Goal: Task Accomplishment & Management: Use online tool/utility

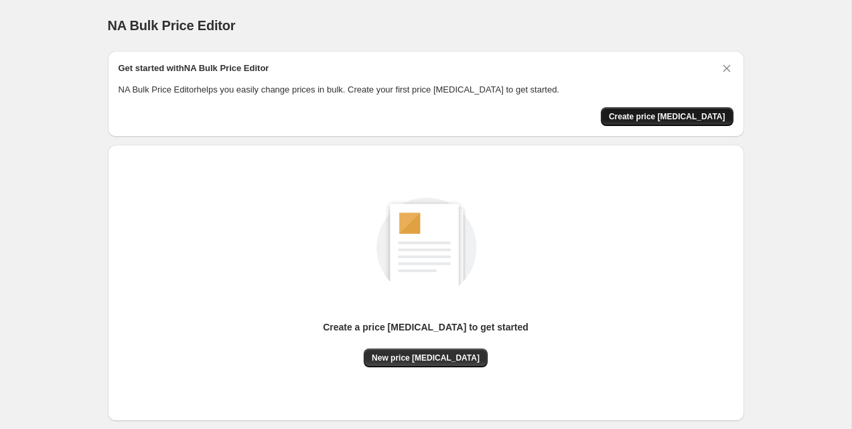
click at [702, 117] on span "Create price [MEDICAL_DATA]" at bounding box center [667, 116] width 117 height 11
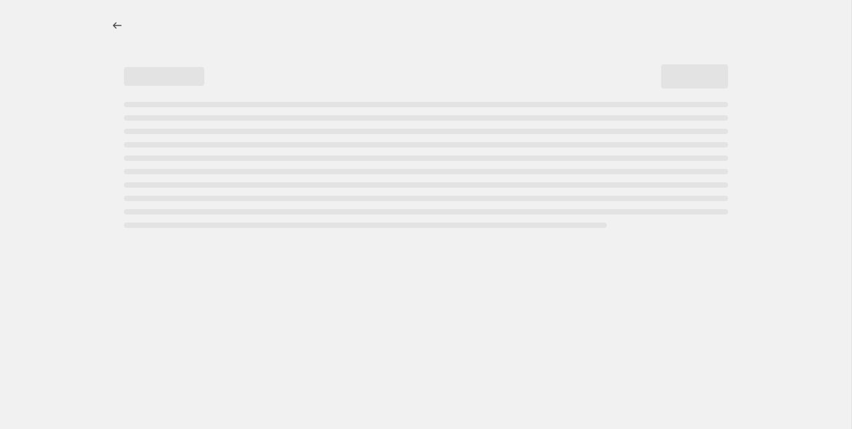
select select "percentage"
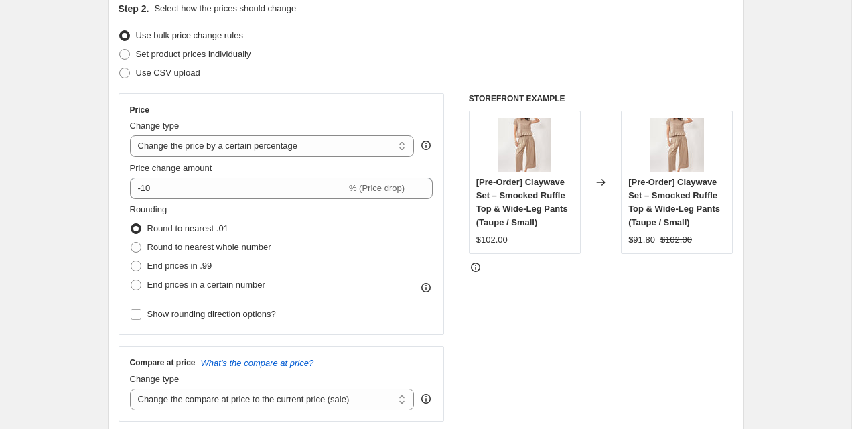
scroll to position [157, 0]
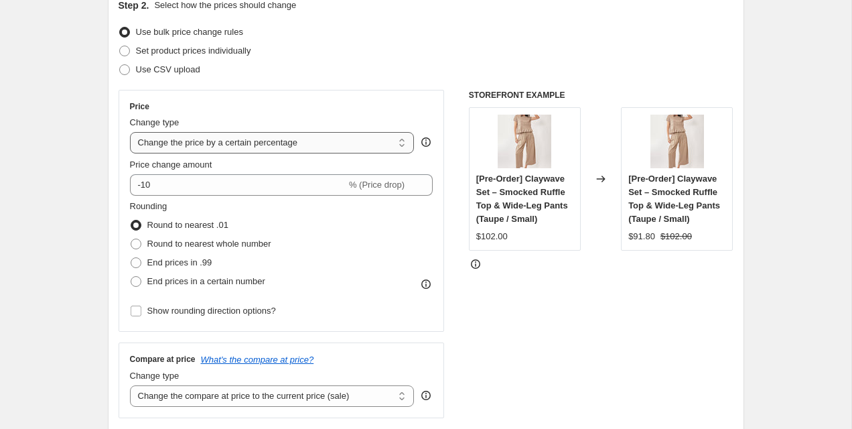
click at [297, 143] on select "Change the price to a certain amount Change the price by a certain amount Chang…" at bounding box center [272, 142] width 285 height 21
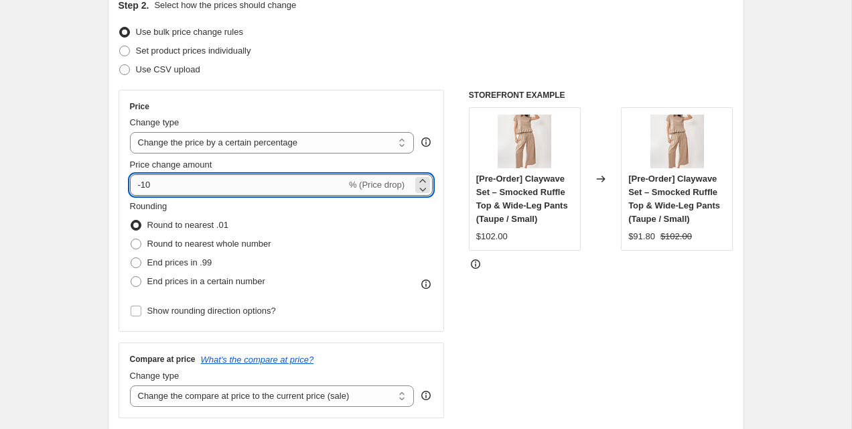
click at [204, 188] on input "-10" at bounding box center [238, 184] width 216 height 21
type input "5"
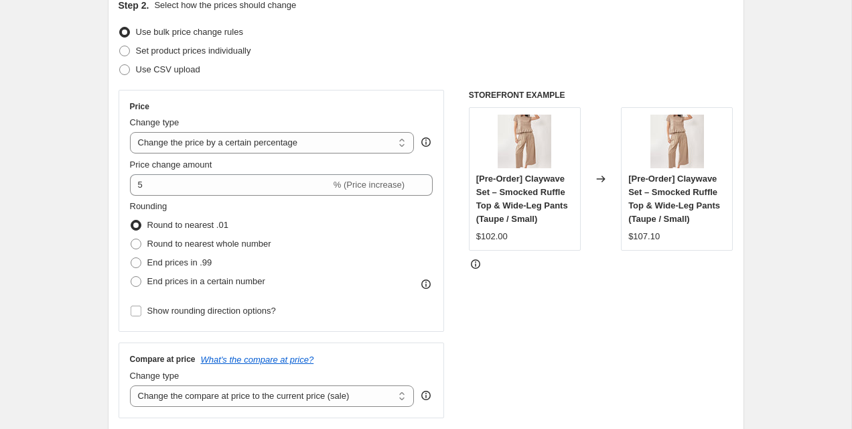
click at [431, 106] on div "Price" at bounding box center [281, 106] width 303 height 11
click at [212, 243] on span "Round to nearest whole number" at bounding box center [209, 243] width 124 height 10
click at [131, 239] on input "Round to nearest whole number" at bounding box center [131, 238] width 1 height 1
radio input "true"
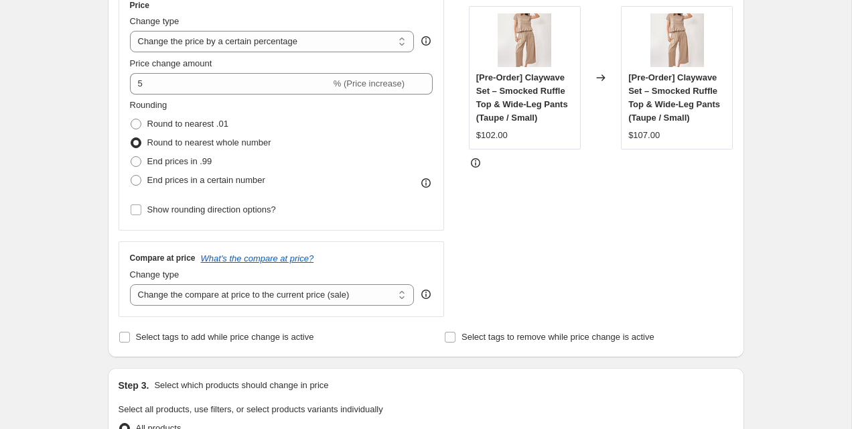
scroll to position [259, 0]
click at [372, 293] on select "Change the compare at price to the current price (sale) Change the compare at p…" at bounding box center [272, 293] width 285 height 21
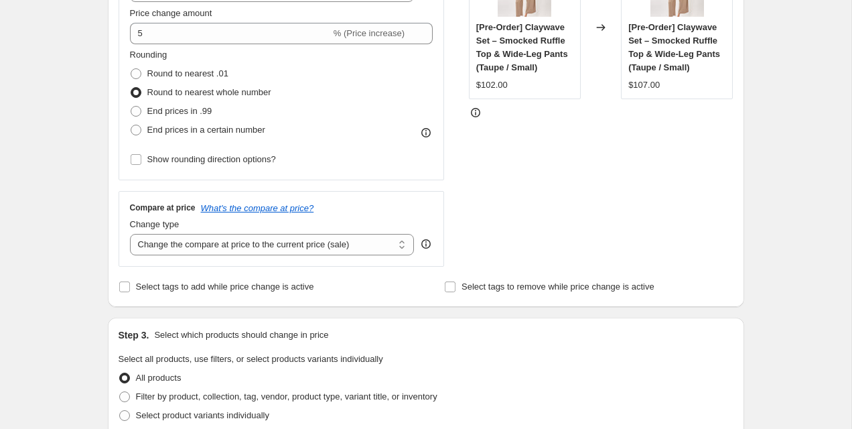
scroll to position [310, 0]
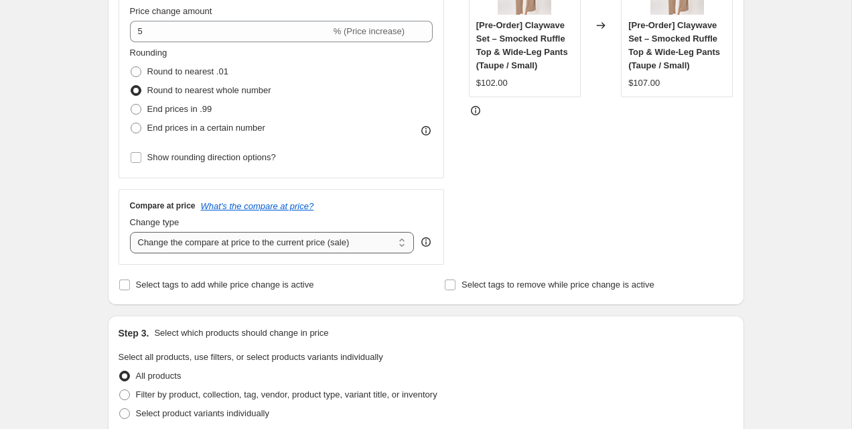
click at [356, 241] on select "Change the compare at price to the current price (sale) Change the compare at p…" at bounding box center [272, 242] width 285 height 21
select select "percentage"
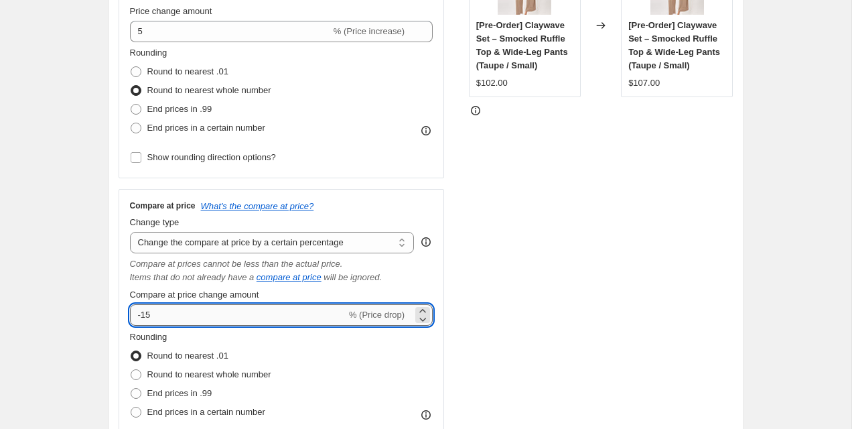
click at [269, 320] on input "-15" at bounding box center [238, 314] width 216 height 21
type input "-1"
type input "-25"
click at [598, 264] on div "STOREFRONT EXAMPLE [Pre-Order] Claywave Set – Smocked Ruffle Top & Wide-Leg Pan…" at bounding box center [601, 199] width 265 height 526
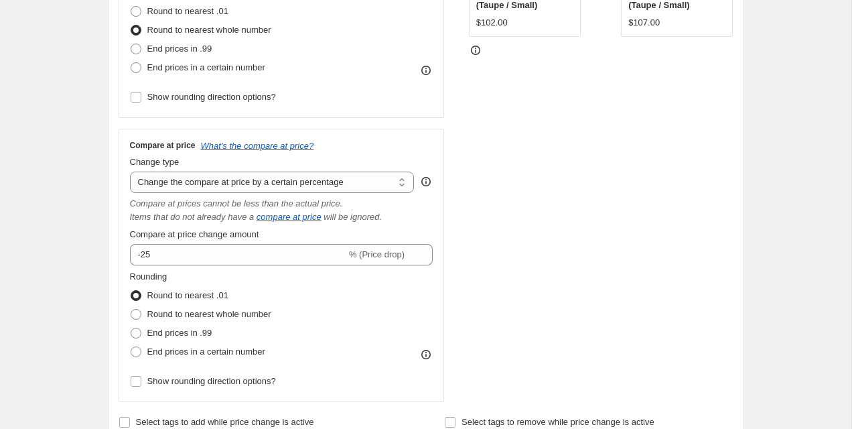
scroll to position [382, 0]
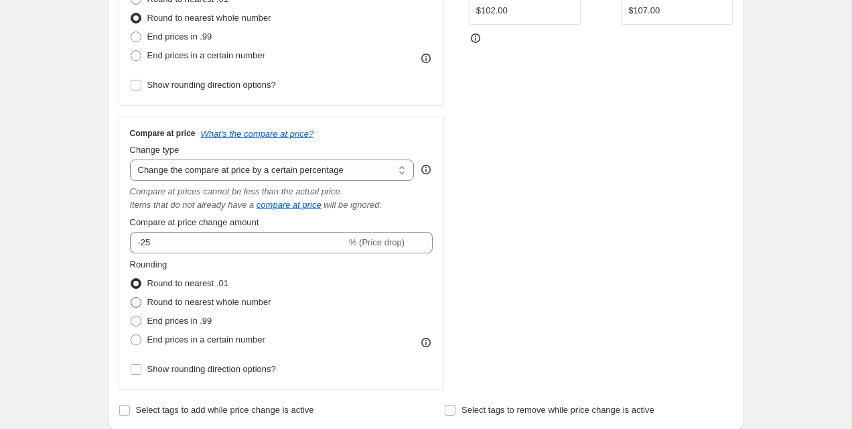
click at [263, 300] on span "Round to nearest whole number" at bounding box center [209, 302] width 124 height 10
click at [131, 297] on input "Round to nearest whole number" at bounding box center [131, 297] width 1 height 1
radio input "true"
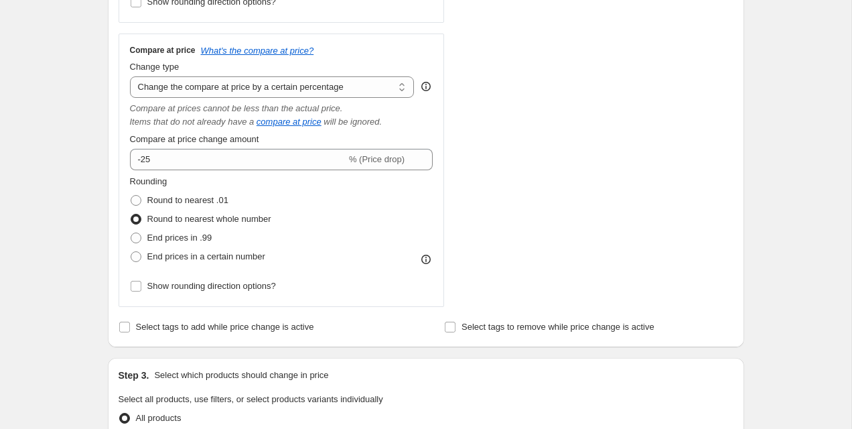
scroll to position [430, 0]
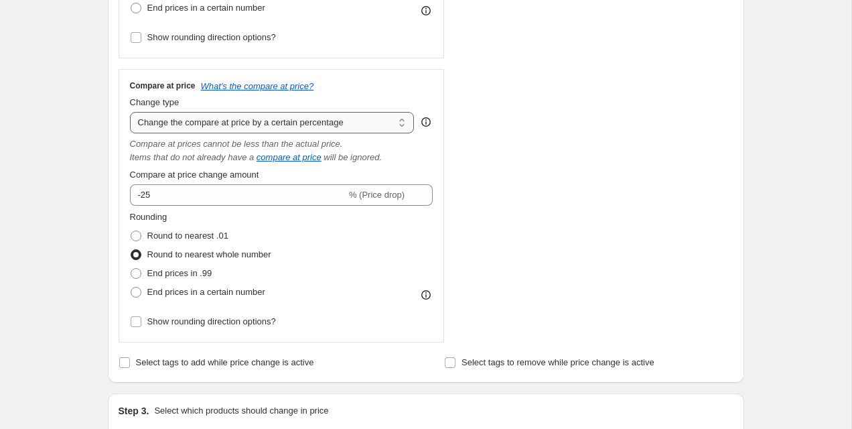
click at [376, 124] on select "Change the compare at price to the current price (sale) Change the compare at p…" at bounding box center [272, 122] width 285 height 21
select select "remove"
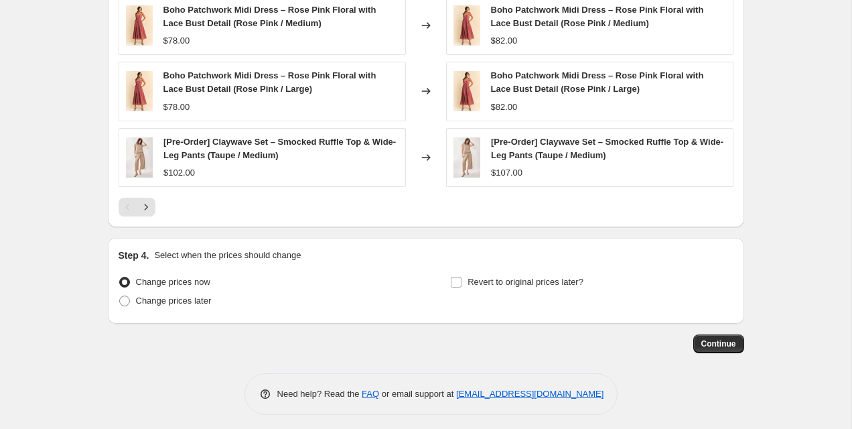
scroll to position [932, 0]
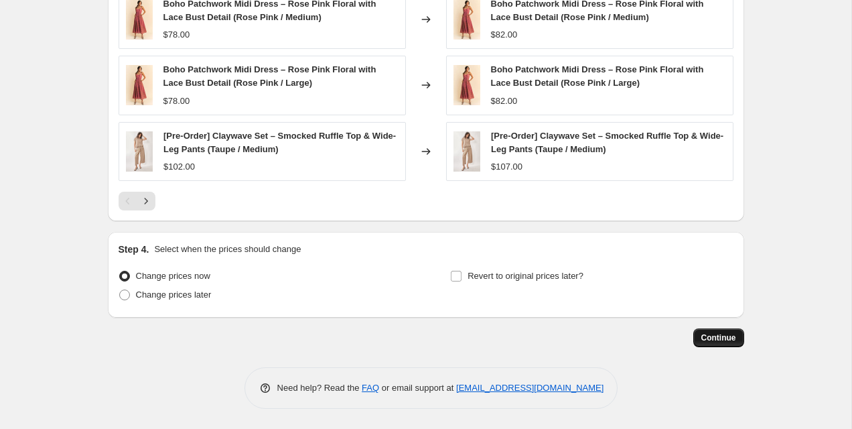
click at [716, 342] on span "Continue" at bounding box center [718, 337] width 35 height 11
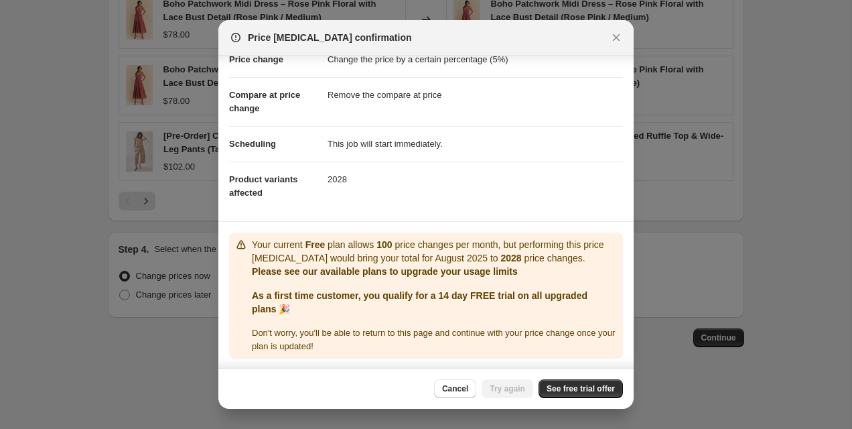
scroll to position [39, 0]
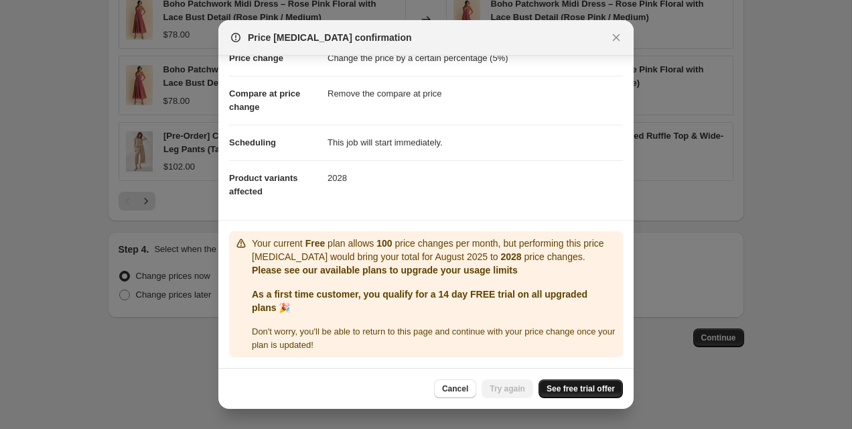
click at [591, 386] on span "See free trial offer" at bounding box center [581, 388] width 68 height 11
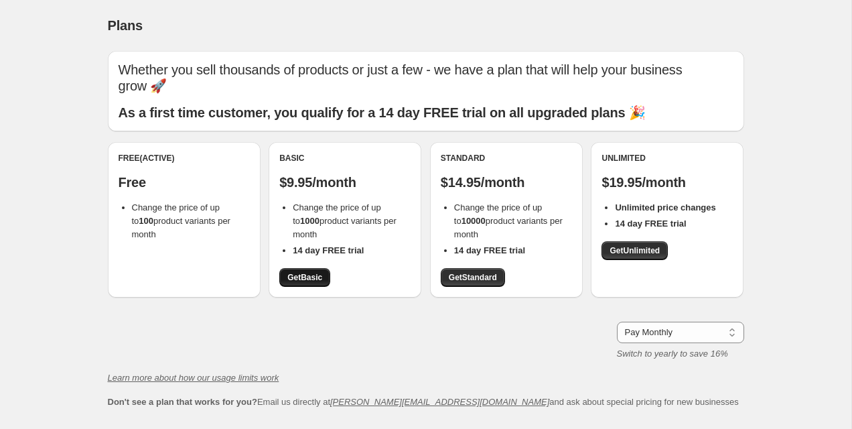
click at [317, 272] on span "Get Basic" at bounding box center [304, 277] width 35 height 11
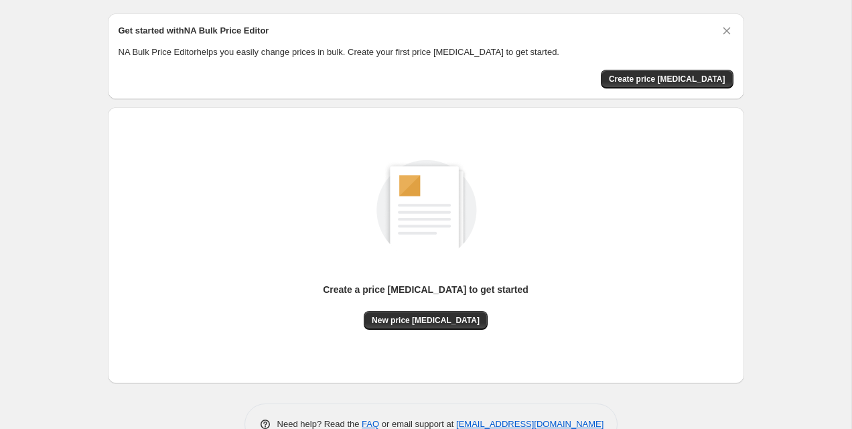
scroll to position [25, 0]
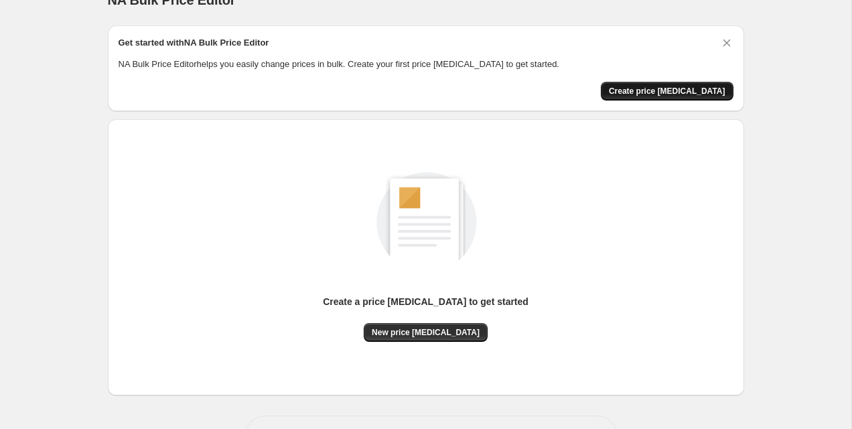
click at [685, 89] on span "Create price [MEDICAL_DATA]" at bounding box center [667, 91] width 117 height 11
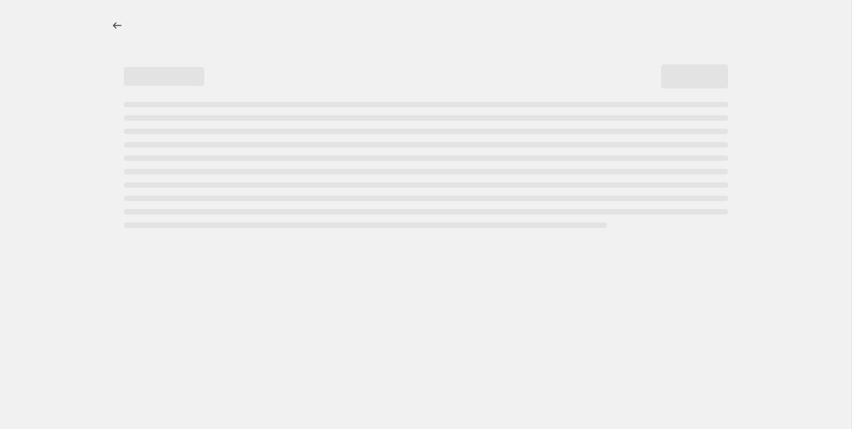
select select "percentage"
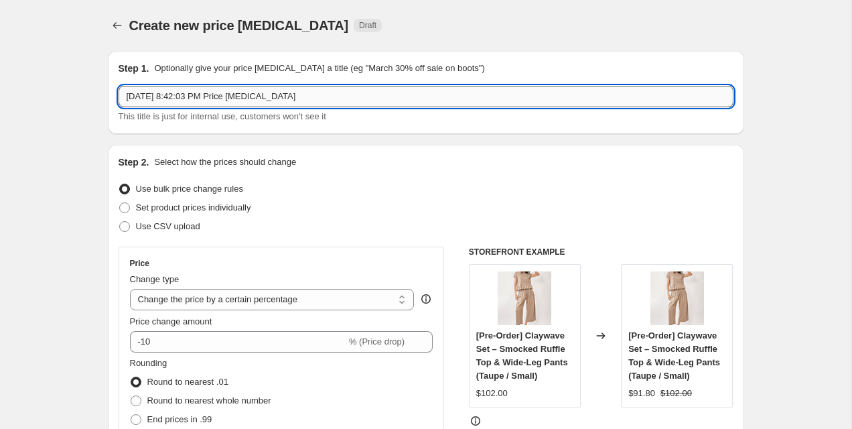
click at [316, 97] on input "Aug 10, 2025, 8:42:03 PM Price change job" at bounding box center [426, 96] width 615 height 21
type input "Aug 10, 2025, 8:42:03 PM Price change job (Increase by 5%)"
click at [357, 133] on div "Step 1. Optionally give your price change job a title (eg "March 30% off sale o…" at bounding box center [426, 92] width 636 height 83
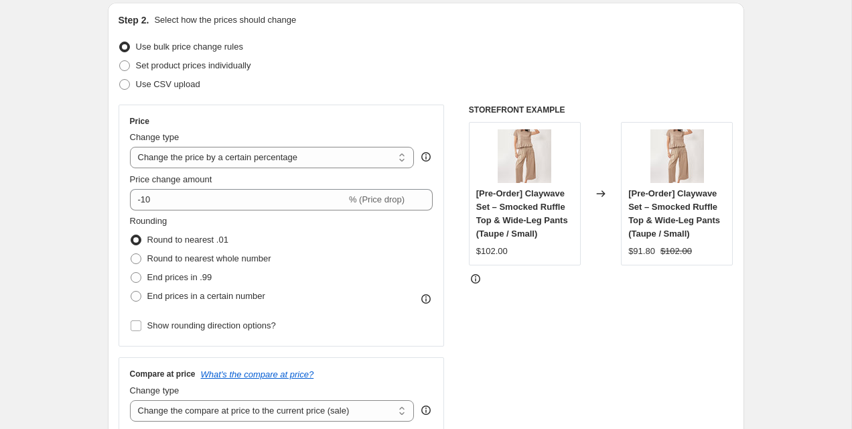
scroll to position [144, 0]
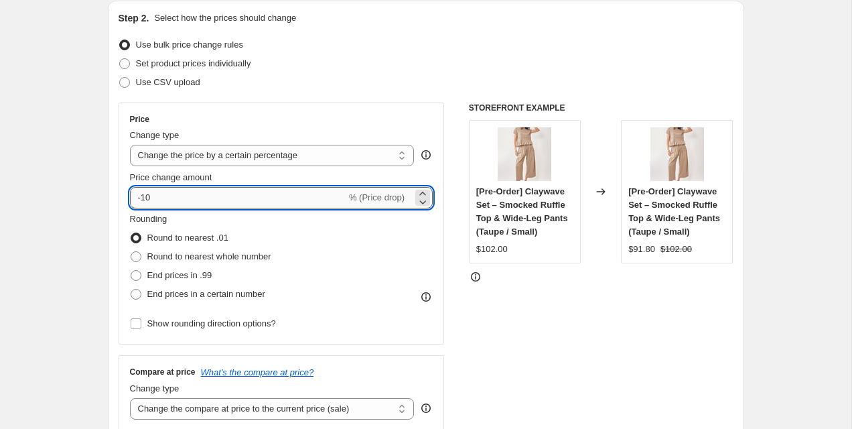
click at [242, 197] on input "-10" at bounding box center [238, 197] width 216 height 21
type input "5"
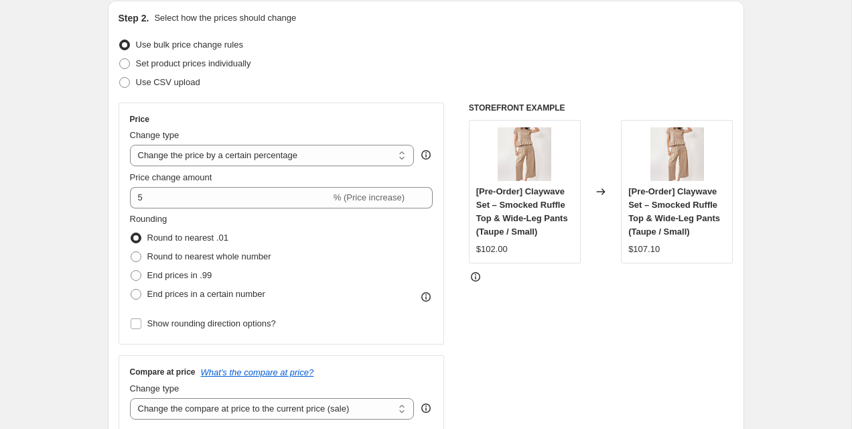
click at [338, 119] on div "Price" at bounding box center [281, 119] width 303 height 11
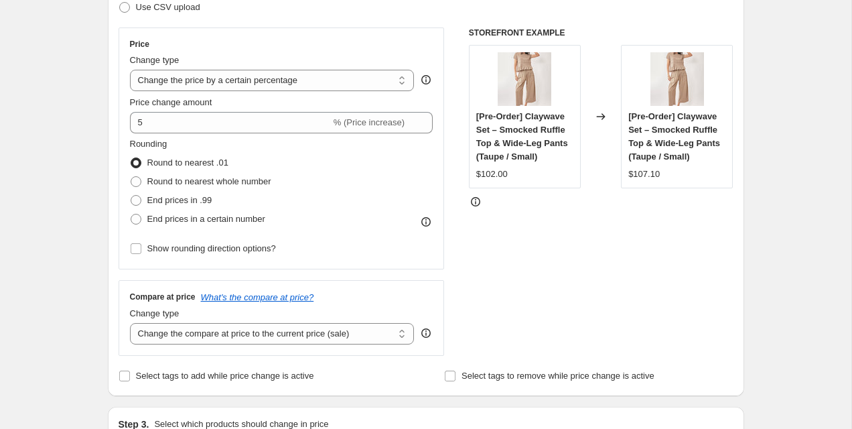
scroll to position [232, 0]
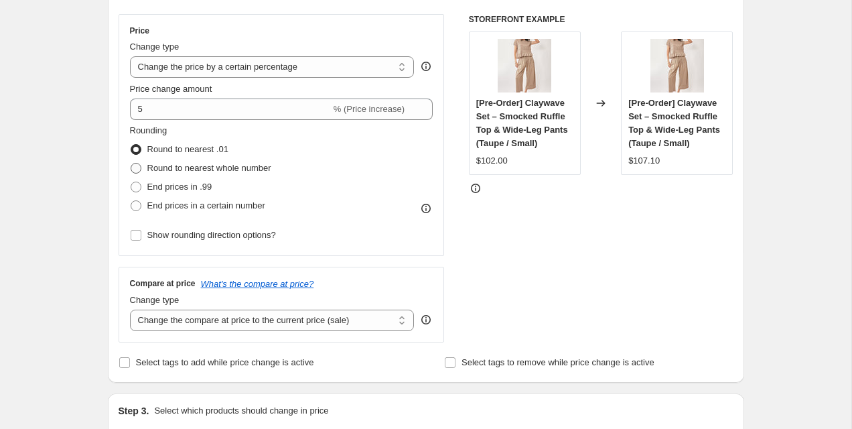
click at [256, 172] on span "Round to nearest whole number" at bounding box center [209, 168] width 124 height 10
click at [131, 163] on input "Round to nearest whole number" at bounding box center [131, 163] width 1 height 1
radio input "true"
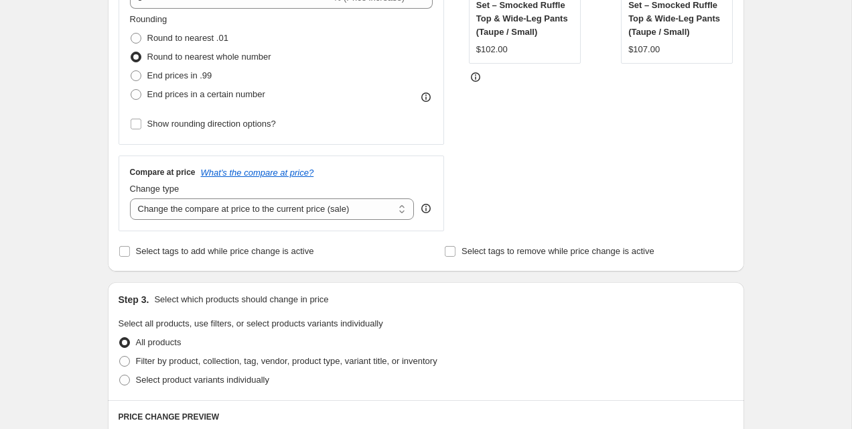
scroll to position [346, 0]
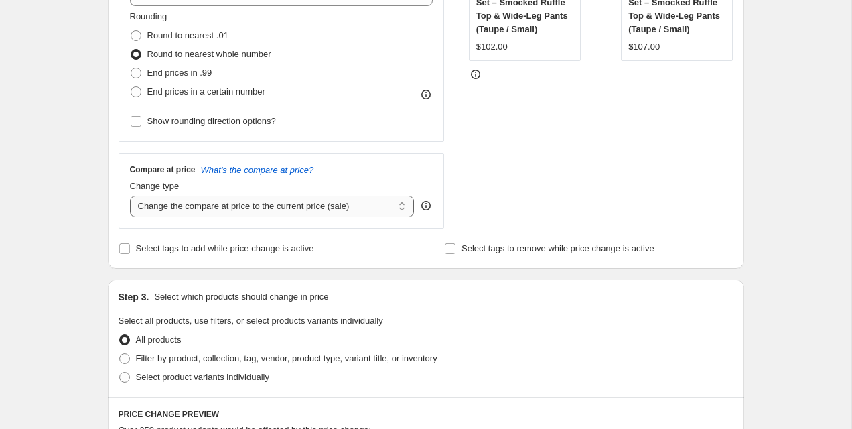
click at [362, 209] on select "Change the compare at price to the current price (sale) Change the compare at p…" at bounding box center [272, 206] width 285 height 21
click at [447, 176] on div "Price Change type Change the price to a certain amount Change the price by a ce…" at bounding box center [426, 64] width 615 height 328
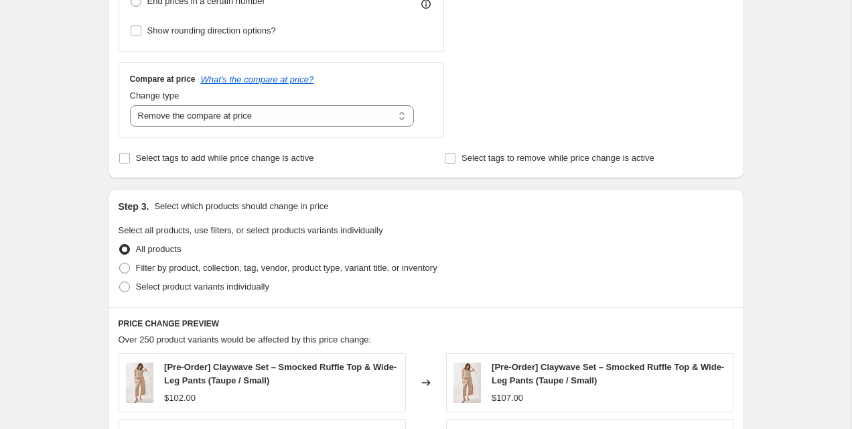
scroll to position [427, 0]
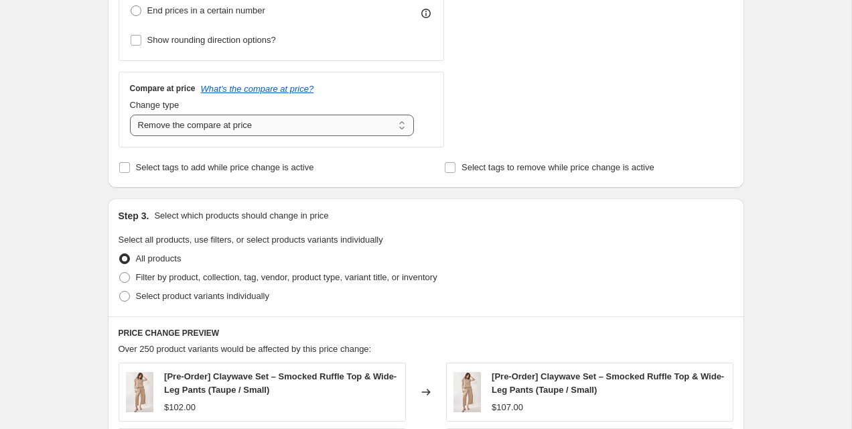
click at [320, 127] on select "Change the compare at price to the current price (sale) Change the compare at p…" at bounding box center [272, 125] width 285 height 21
select select "percentage"
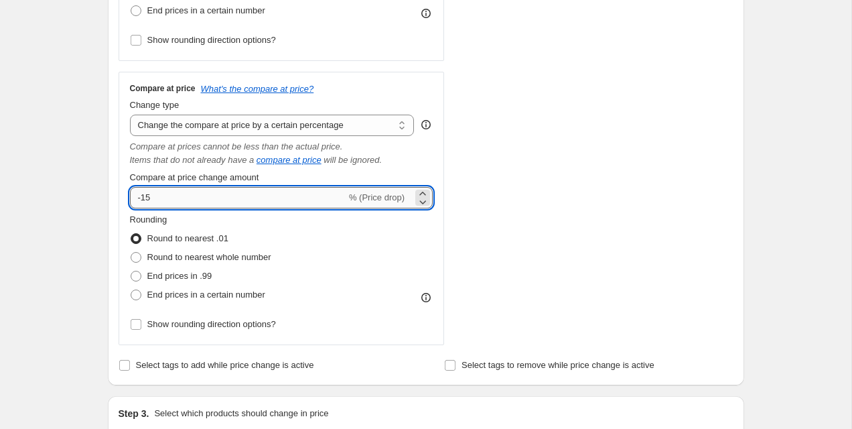
click at [300, 204] on input "-15" at bounding box center [238, 197] width 216 height 21
type input "25"
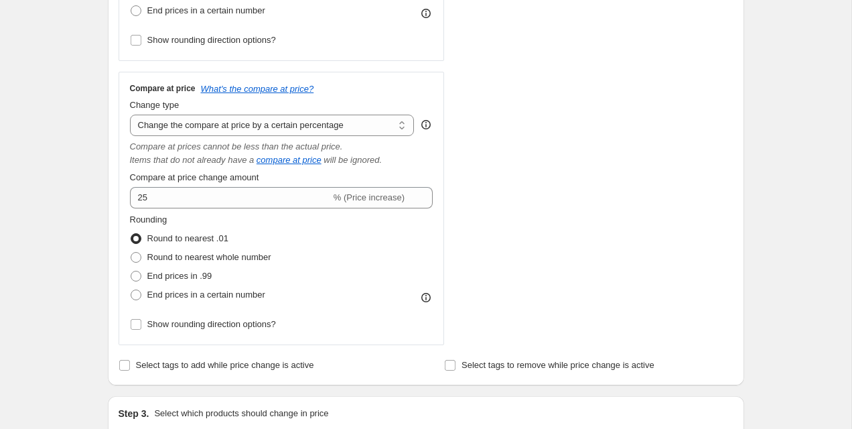
click at [505, 242] on div "STOREFRONT EXAMPLE [Pre-Order] Claywave Set – Smocked Ruffle Top & Wide-Leg Pan…" at bounding box center [601, 82] width 265 height 526
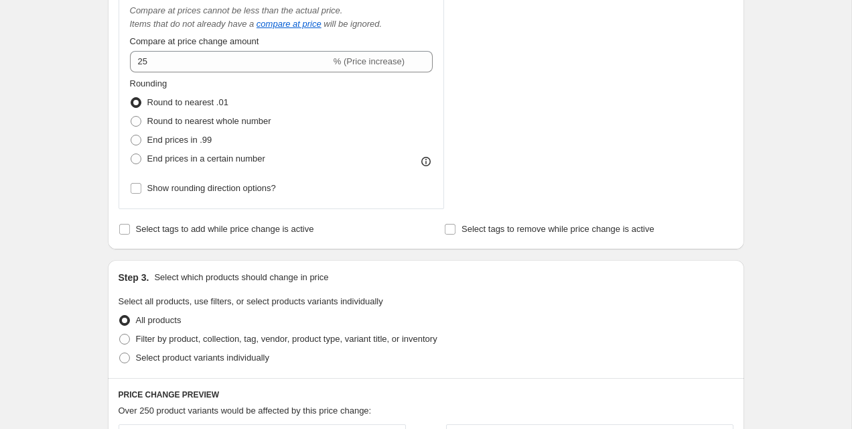
scroll to position [1129, 0]
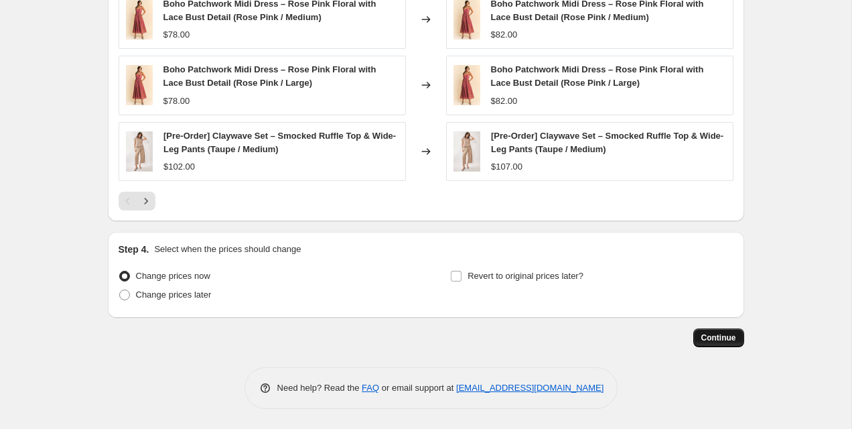
click at [733, 342] on span "Continue" at bounding box center [718, 337] width 35 height 11
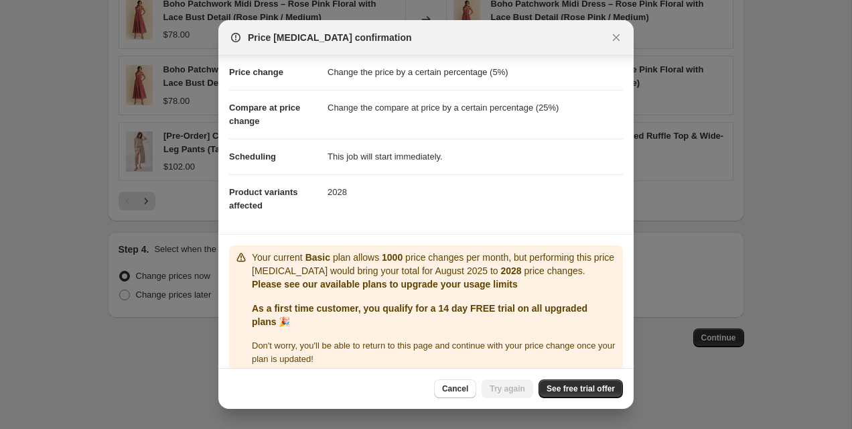
scroll to position [39, 0]
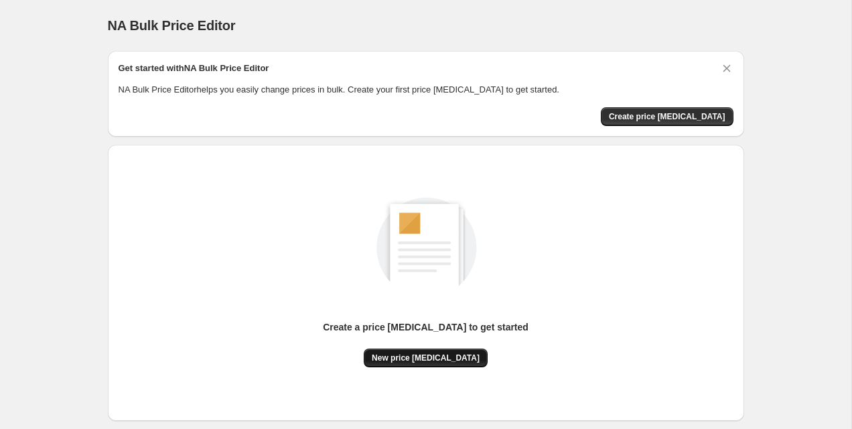
click at [435, 362] on button "New price change job" at bounding box center [426, 357] width 124 height 19
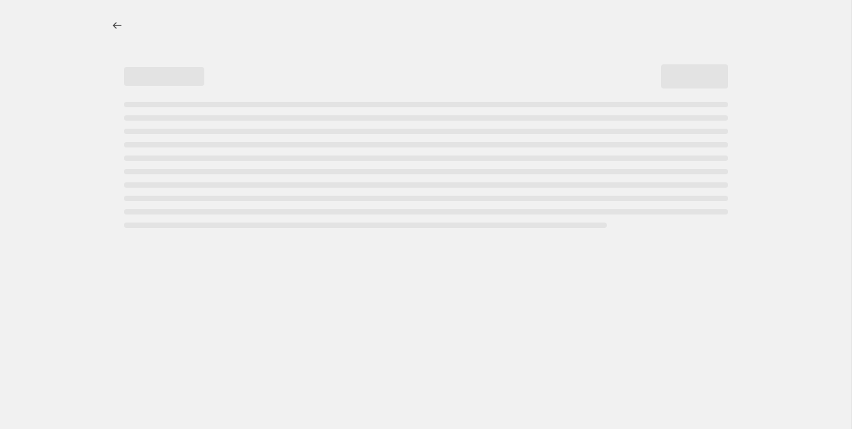
select select "percentage"
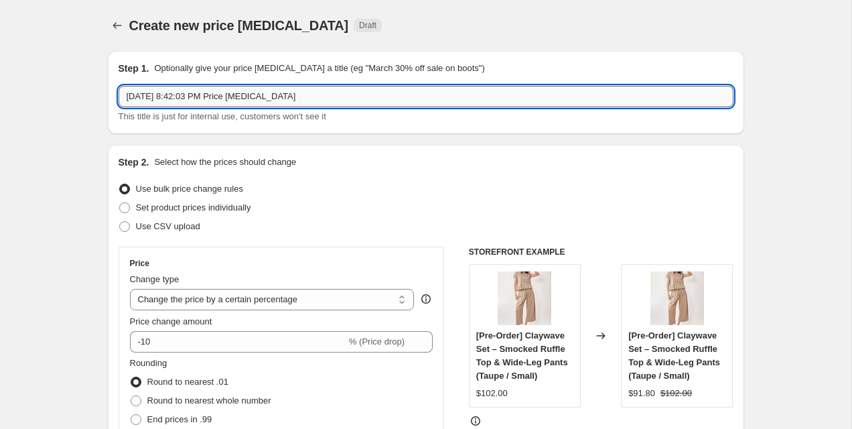
click at [344, 97] on input "Aug 10, 2025, 8:42:03 PM Price change job" at bounding box center [426, 96] width 615 height 21
type input "Aug 10, 2025, 8:42:03 PM Price change job (Increase by 5%)"
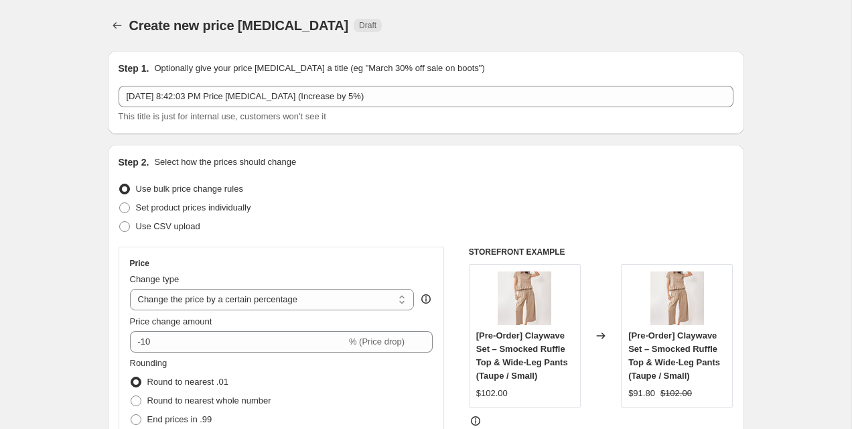
click at [482, 21] on div "Create new price change job Draft" at bounding box center [343, 25] width 429 height 19
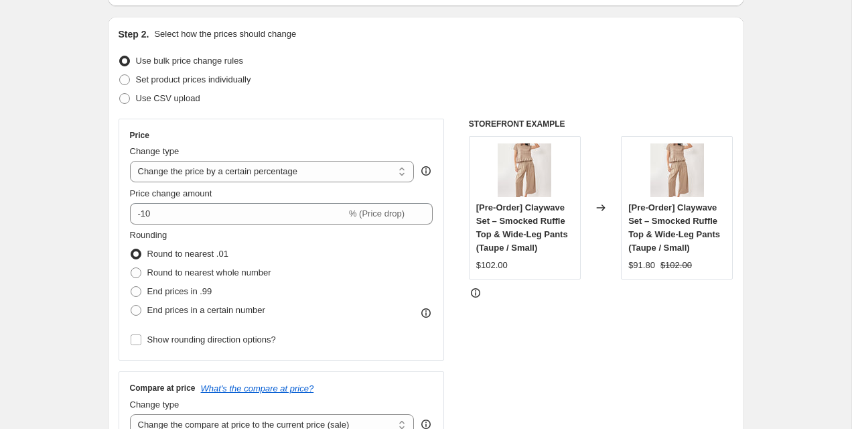
scroll to position [139, 0]
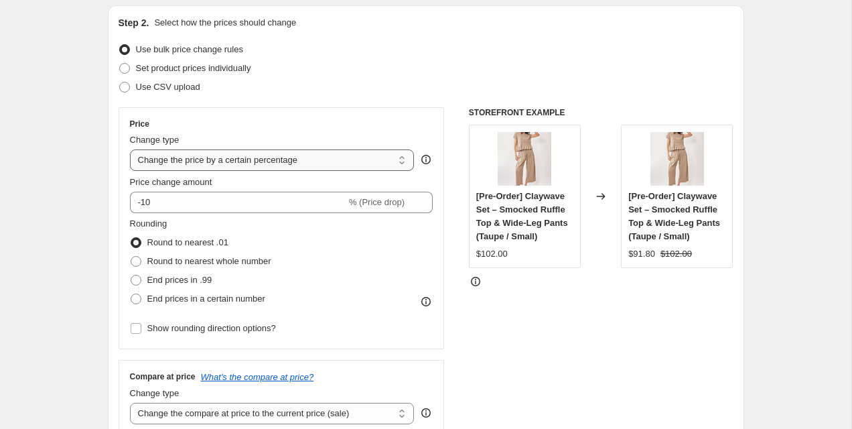
click at [318, 161] on select "Change the price to a certain amount Change the price by a certain amount Chang…" at bounding box center [272, 159] width 285 height 21
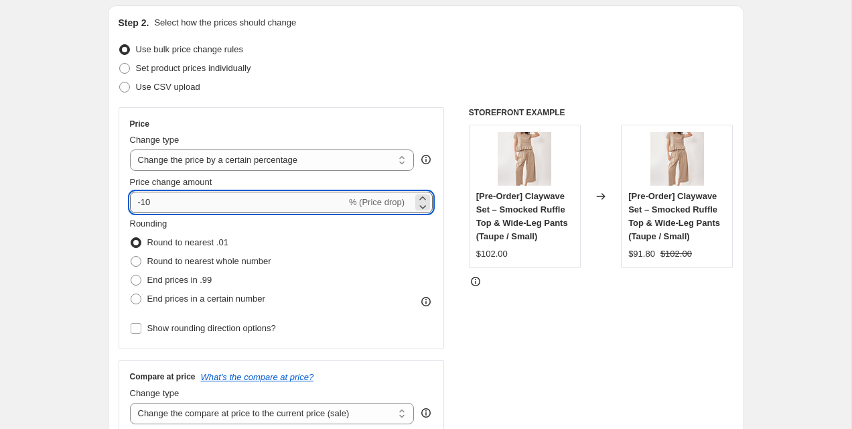
click at [269, 203] on input "-10" at bounding box center [238, 202] width 216 height 21
type input "5"
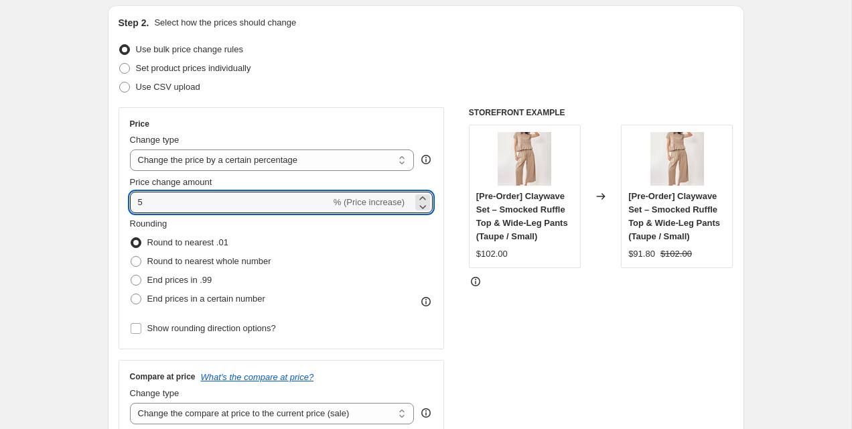
type input "5"
click at [371, 109] on div "Price Change type Change the price to a certain amount Change the price by a ce…" at bounding box center [282, 228] width 326 height 242
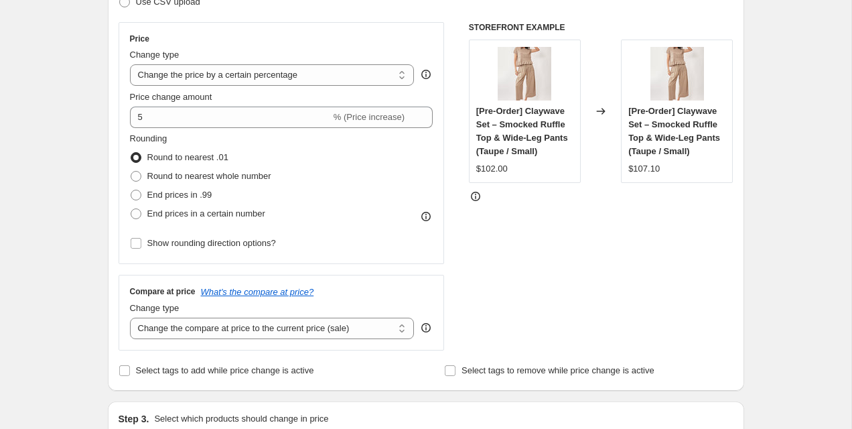
scroll to position [225, 0]
click at [261, 291] on icon "What's the compare at price?" at bounding box center [257, 291] width 113 height 10
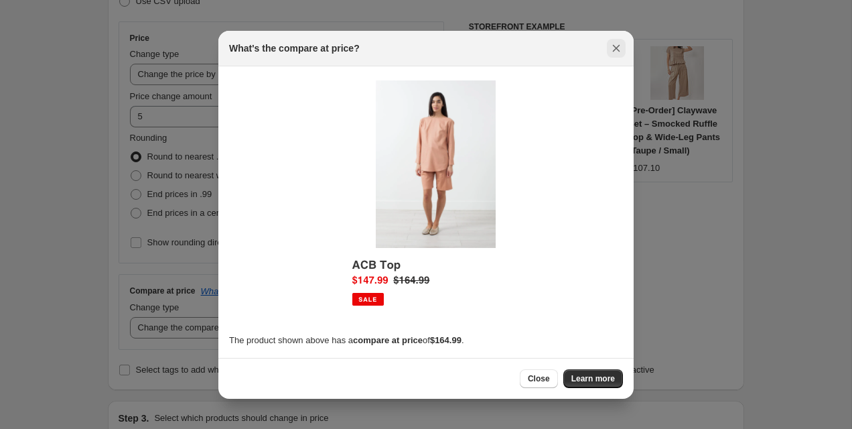
click at [617, 46] on icon "Close" at bounding box center [616, 47] width 7 height 7
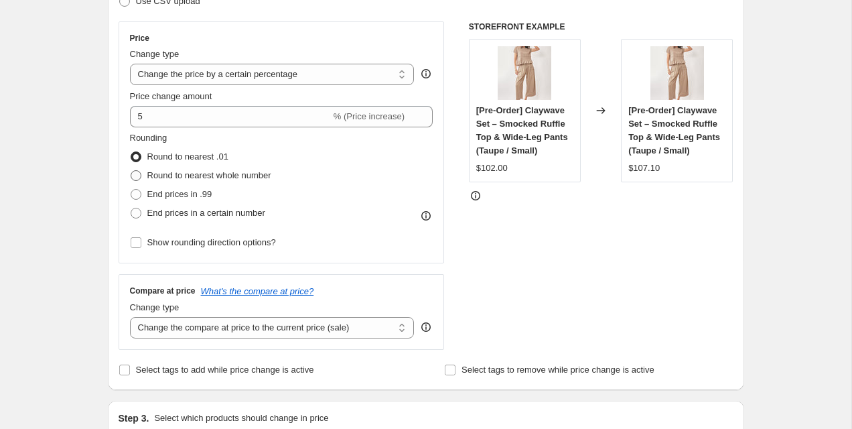
click at [260, 172] on span "Round to nearest whole number" at bounding box center [209, 175] width 124 height 10
click at [131, 171] on input "Round to nearest whole number" at bounding box center [131, 170] width 1 height 1
radio input "true"
click at [439, 164] on div "Price Change type Change the price to a certain amount Change the price by a ce…" at bounding box center [282, 142] width 326 height 242
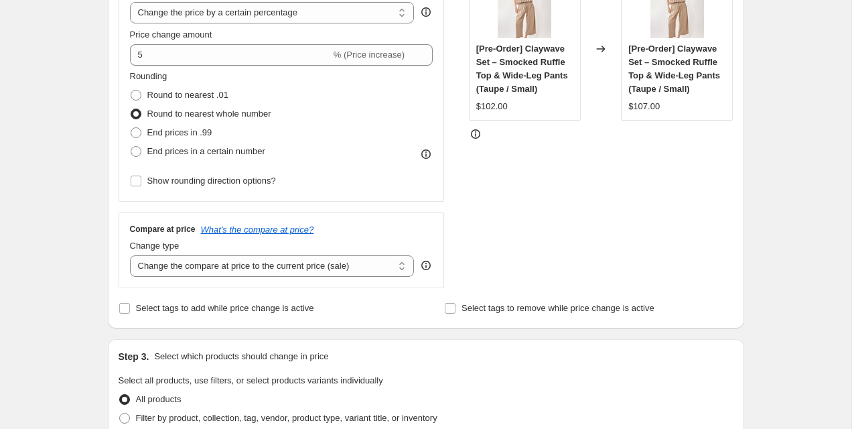
scroll to position [289, 0]
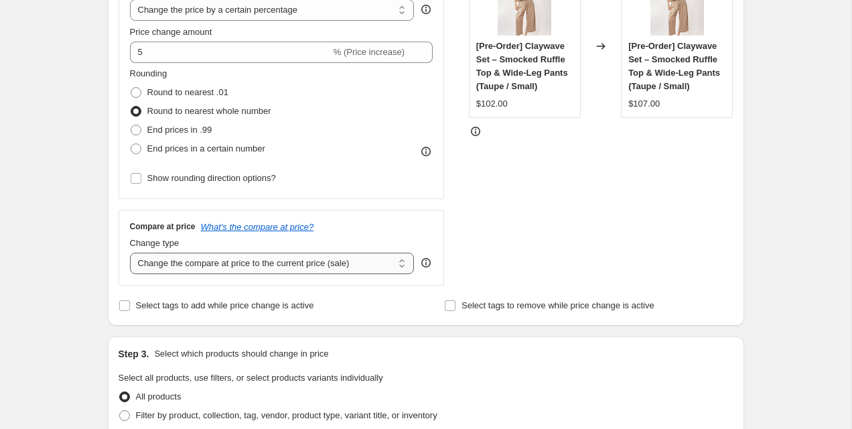
click at [381, 260] on select "Change the compare at price to the current price (sale) Change the compare at p…" at bounding box center [272, 263] width 285 height 21
select select "remove"
click at [464, 222] on div "Price Change type Change the price to a certain amount Change the price by a ce…" at bounding box center [426, 121] width 615 height 328
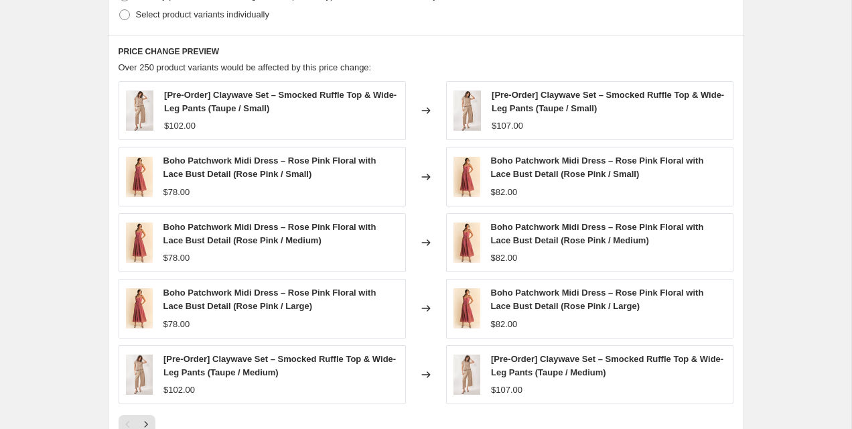
scroll to position [932, 0]
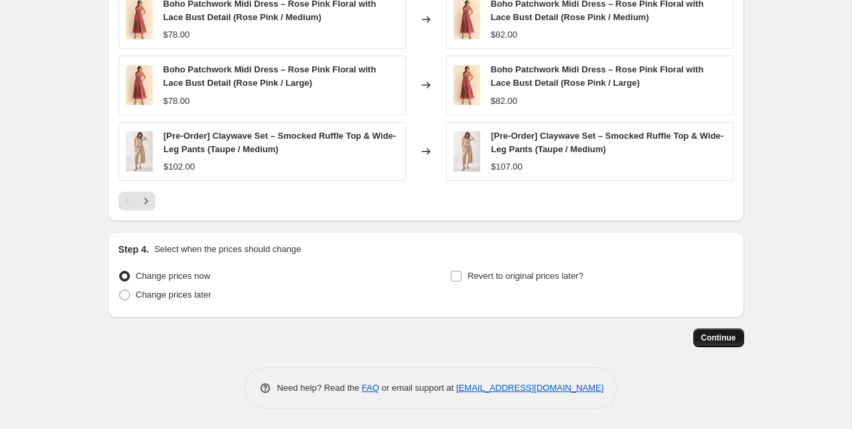
click at [709, 342] on span "Continue" at bounding box center [718, 337] width 35 height 11
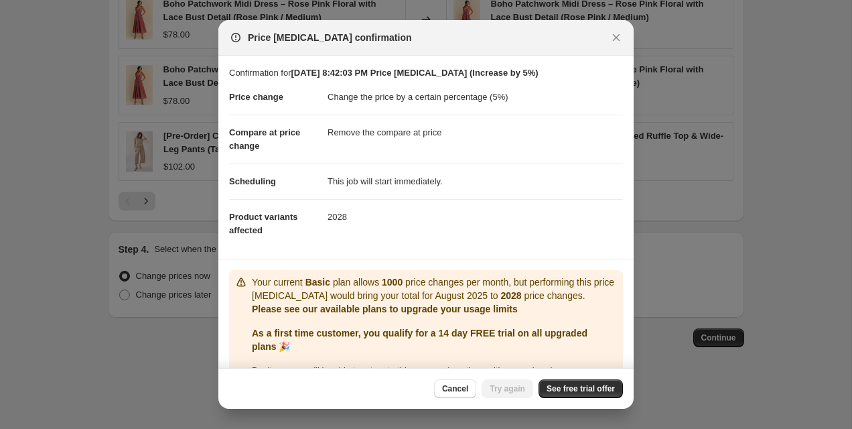
scroll to position [39, 0]
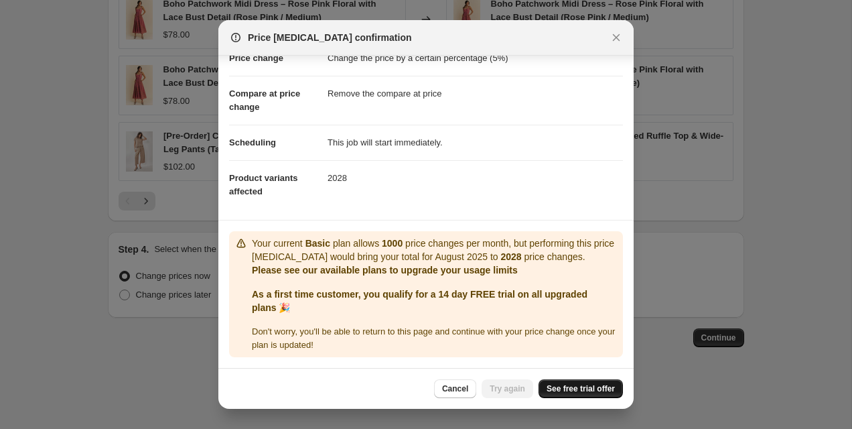
click at [563, 389] on span "See free trial offer" at bounding box center [581, 388] width 68 height 11
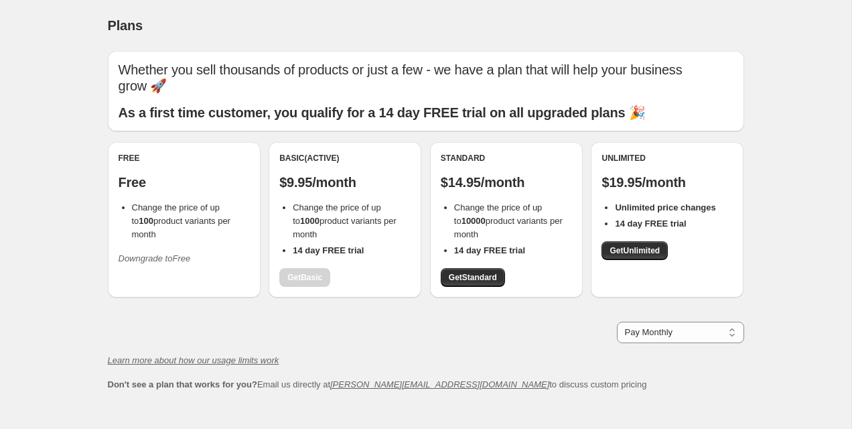
click at [379, 269] on div "Basic (Active) $9.95/month Change the price of up to 1000 product variants per …" at bounding box center [344, 220] width 131 height 134
click at [316, 264] on div "Basic (Active) $9.95/month Change the price of up to 1000 product variants per …" at bounding box center [344, 220] width 131 height 134
click at [361, 105] on b "As a first time customer, you qualify for a 14 day FREE trial on all upgraded p…" at bounding box center [382, 112] width 527 height 15
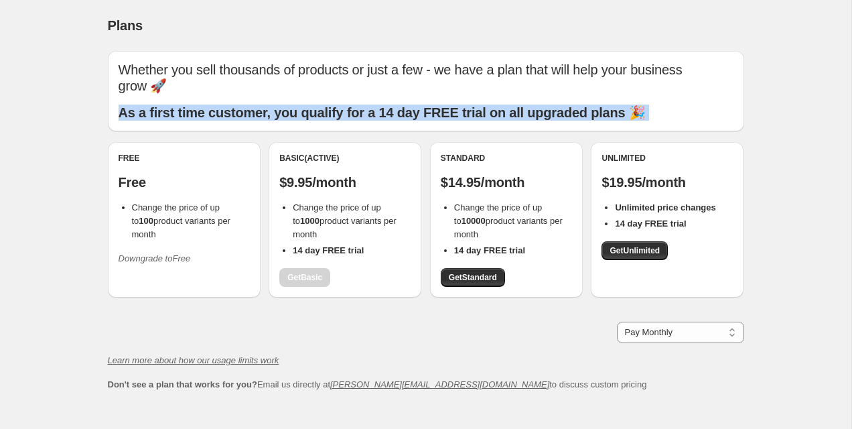
click at [361, 105] on b "As a first time customer, you qualify for a 14 day FREE trial on all upgraded p…" at bounding box center [382, 112] width 527 height 15
click at [375, 105] on b "As a first time customer, you qualify for a 14 day FREE trial on all upgraded p…" at bounding box center [382, 112] width 527 height 15
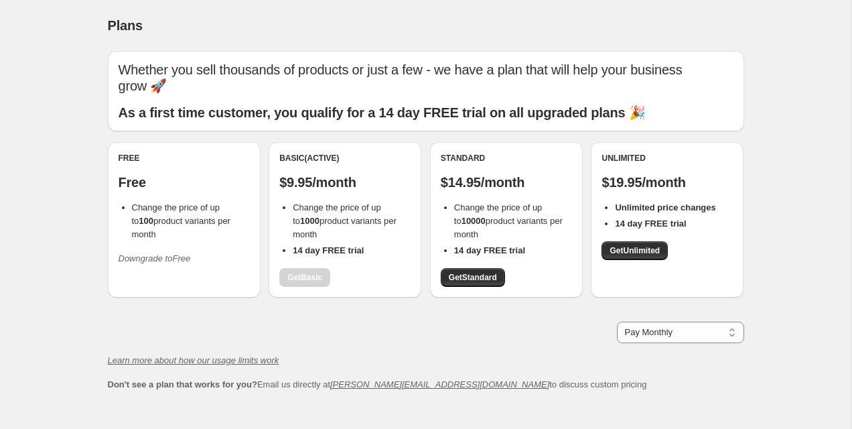
click at [326, 244] on li "14 day FREE trial" at bounding box center [352, 250] width 118 height 13
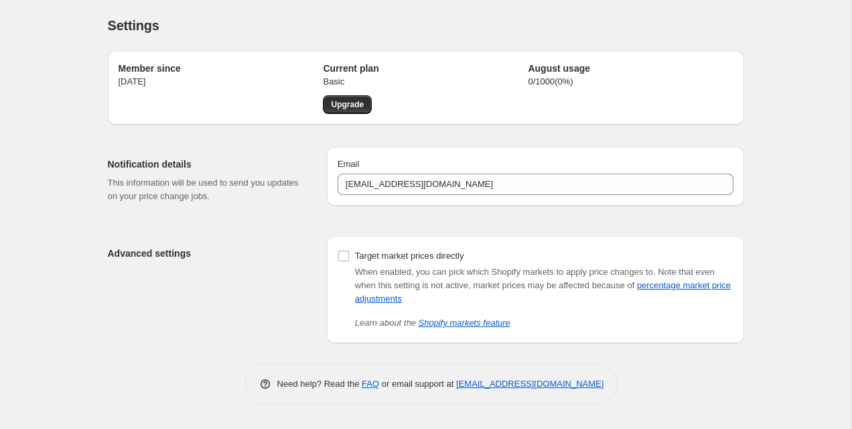
click at [444, 120] on div "Member since Aug 10, 2025 Current plan Basic Upgrade August usage 0 / 1000 ( 0 …" at bounding box center [426, 88] width 636 height 74
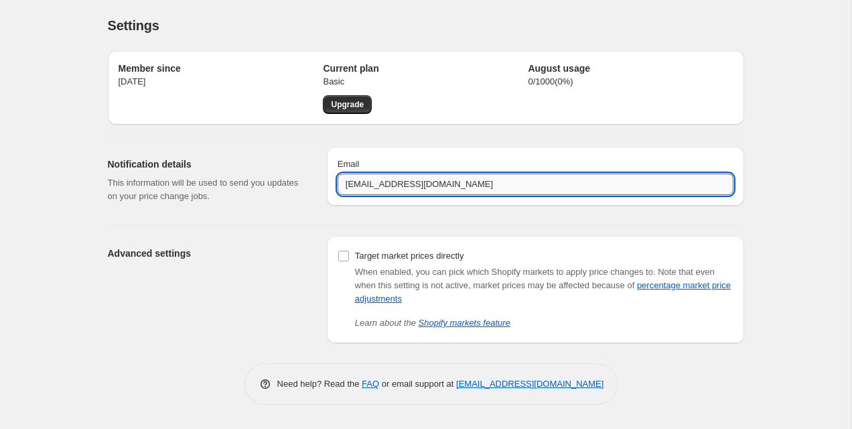
click at [451, 187] on input "[EMAIL_ADDRESS][DOMAIN_NAME]" at bounding box center [536, 183] width 396 height 21
click at [450, 228] on div "Advanced settings Target market prices directly When enabled, you can pick whic…" at bounding box center [420, 284] width 647 height 118
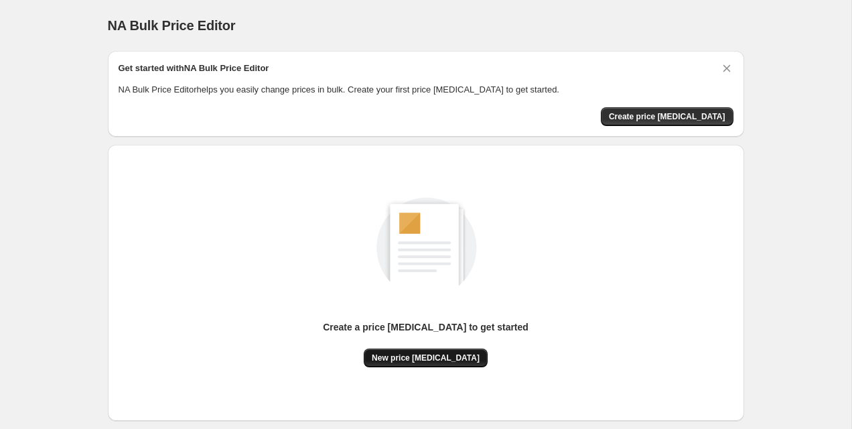
click at [449, 357] on span "New price [MEDICAL_DATA]" at bounding box center [426, 357] width 108 height 11
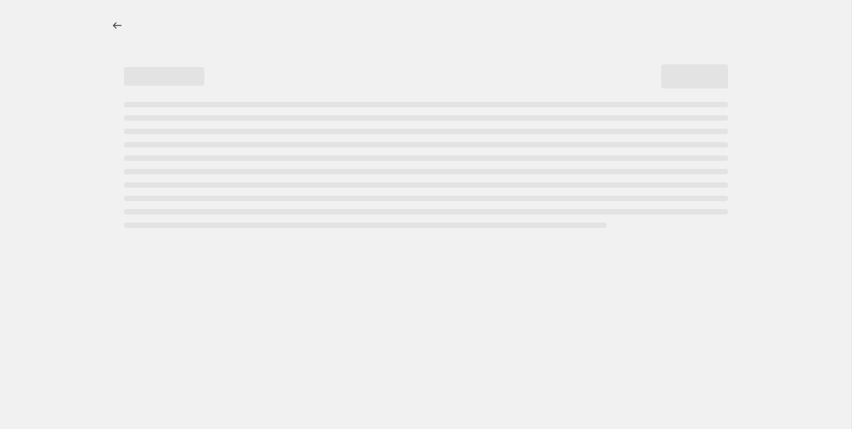
select select "percentage"
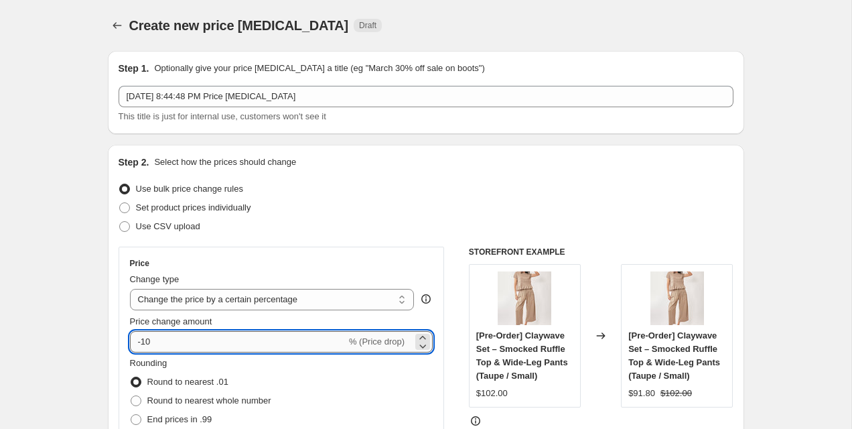
click at [268, 343] on input "-10" at bounding box center [238, 341] width 216 height 21
type input "5"
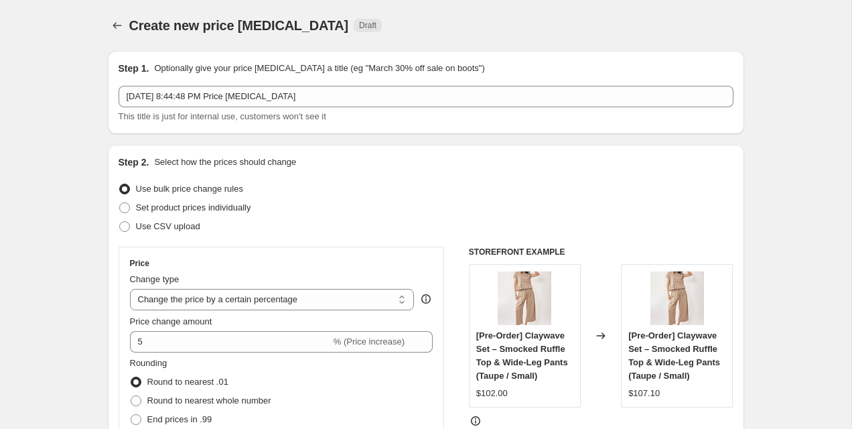
click at [364, 218] on div "Use CSV upload" at bounding box center [426, 226] width 615 height 19
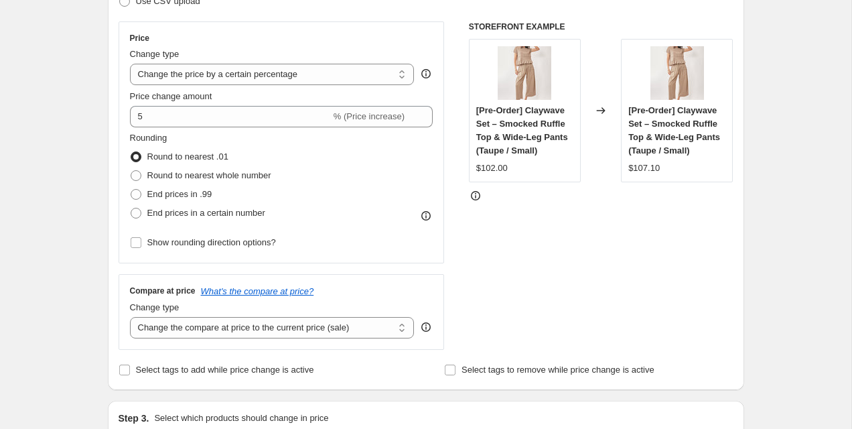
scroll to position [228, 0]
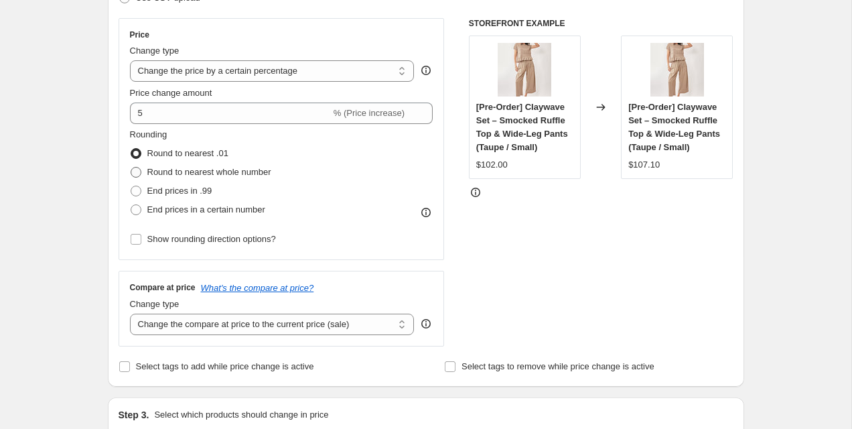
click at [245, 169] on span "Round to nearest whole number" at bounding box center [209, 172] width 124 height 10
click at [131, 167] on input "Round to nearest whole number" at bounding box center [131, 167] width 1 height 1
radio input "true"
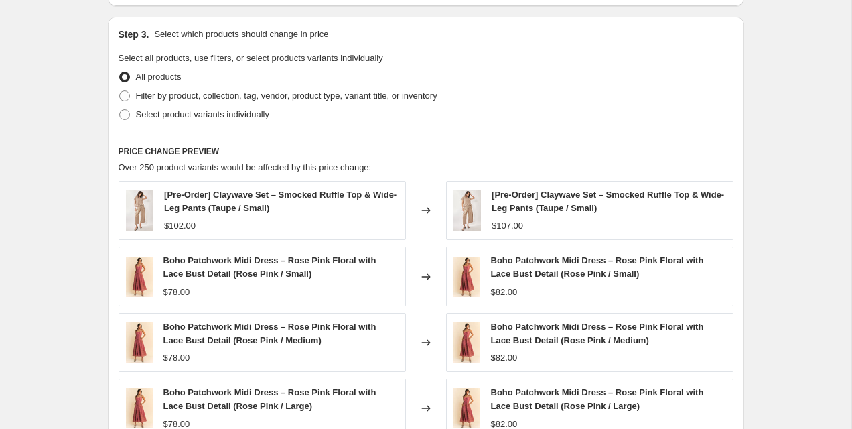
scroll to position [932, 0]
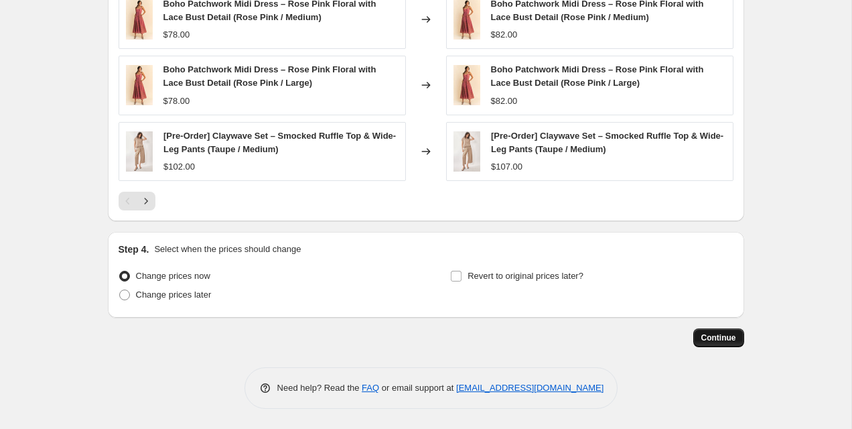
click at [700, 334] on button "Continue" at bounding box center [718, 337] width 51 height 19
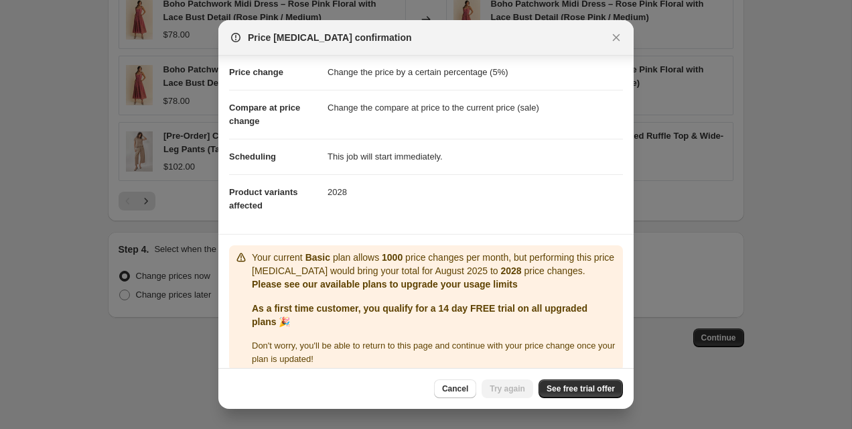
scroll to position [39, 0]
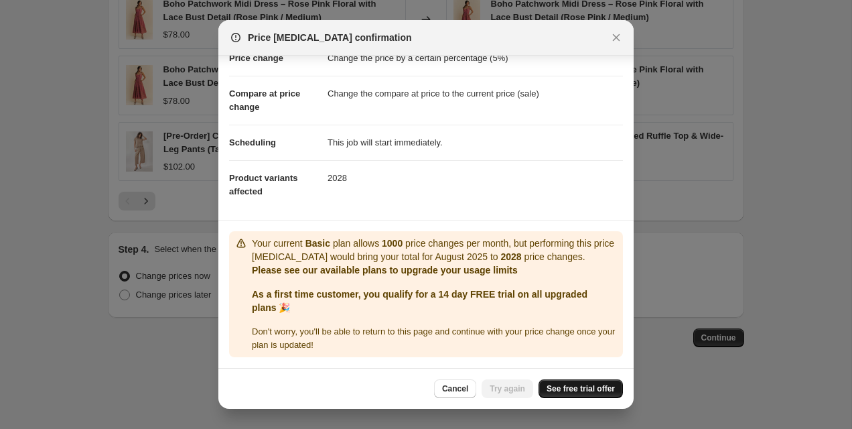
click at [558, 392] on span "See free trial offer" at bounding box center [581, 388] width 68 height 11
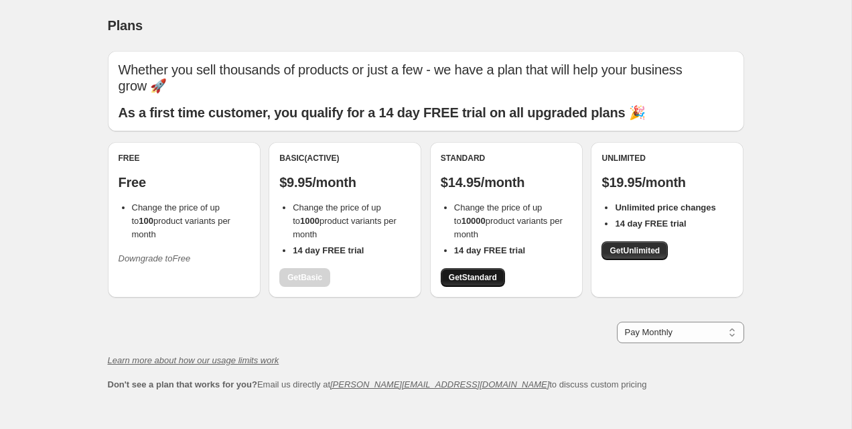
click at [488, 272] on span "Get Standard" at bounding box center [473, 277] width 48 height 11
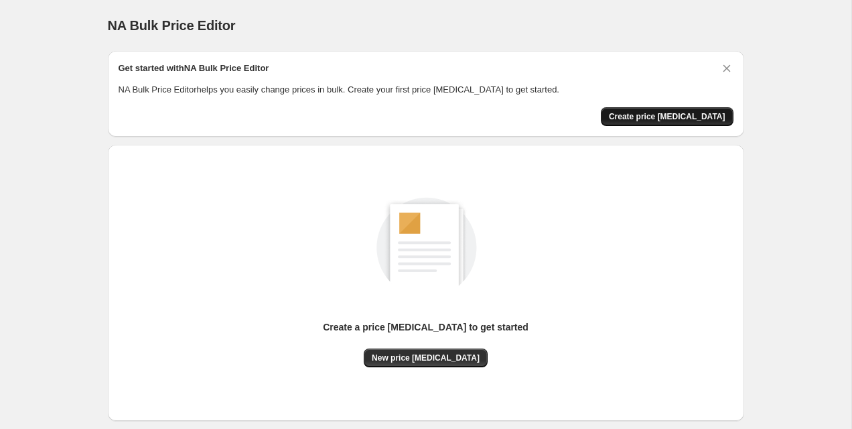
click at [658, 115] on span "Create price [MEDICAL_DATA]" at bounding box center [667, 116] width 117 height 11
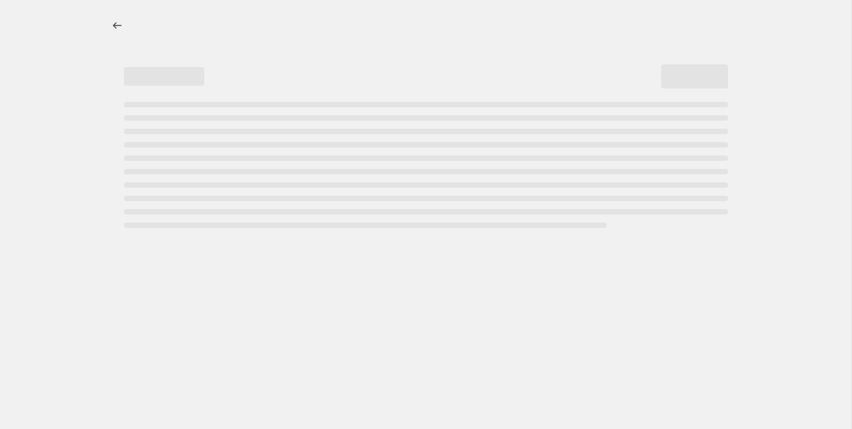
select select "percentage"
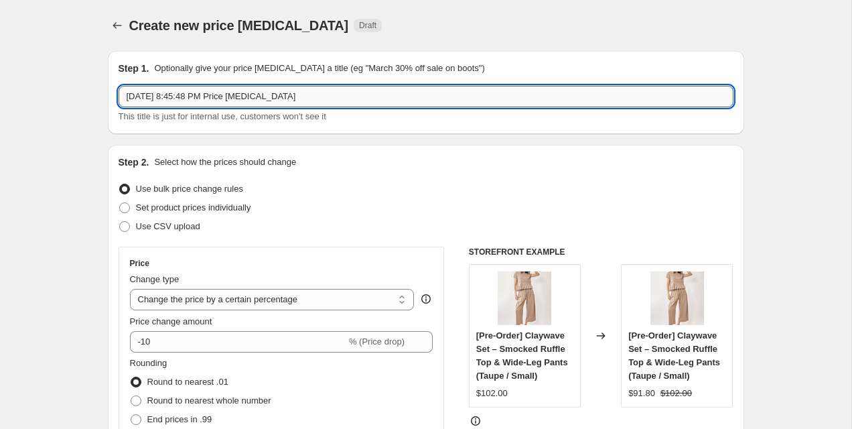
click at [348, 94] on input "[DATE] 8:45:48 PM Price [MEDICAL_DATA]" at bounding box center [426, 96] width 615 height 21
type input "[DATE] 8:45:48 PM Price [MEDICAL_DATA] (5% Increase)"
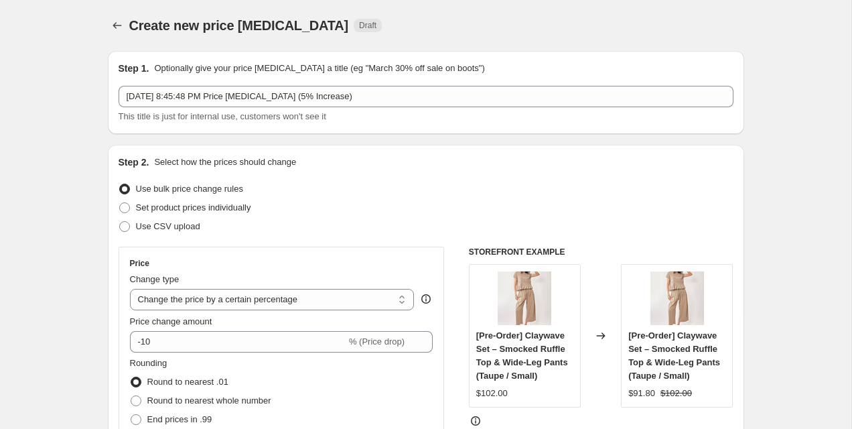
click at [367, 157] on div "Step 2. Select how the prices should change" at bounding box center [426, 161] width 615 height 13
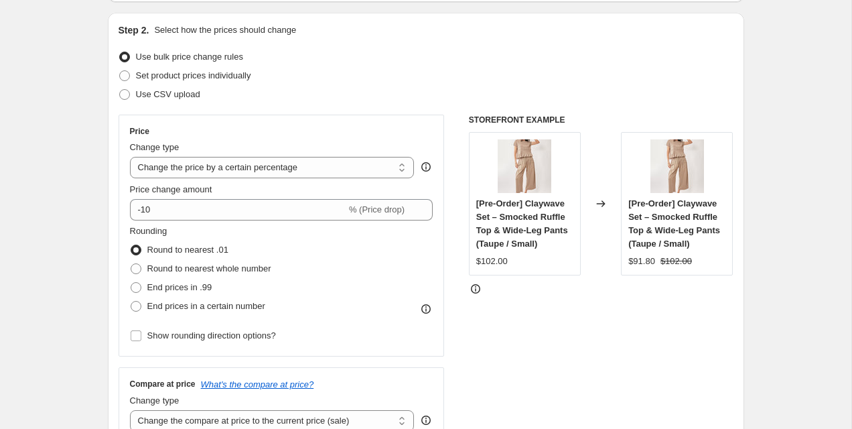
scroll to position [136, 0]
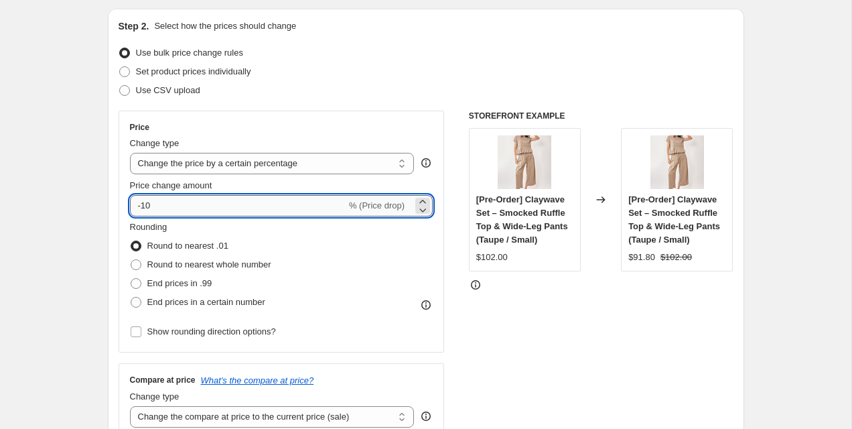
click at [249, 210] on input "-10" at bounding box center [238, 205] width 216 height 21
type input "5"
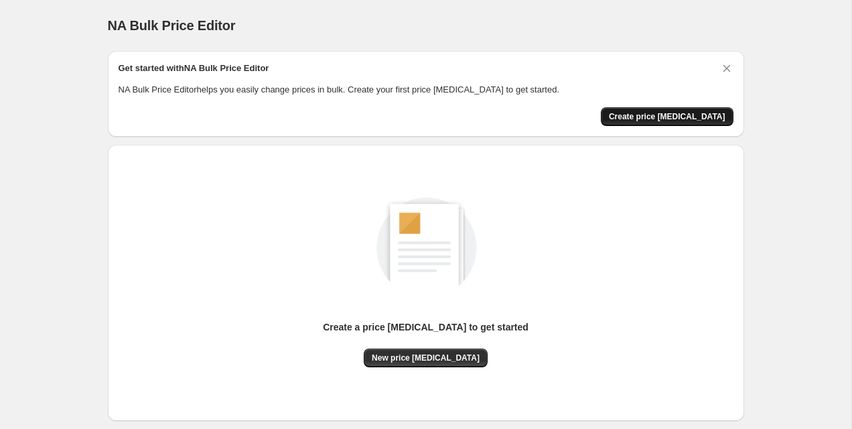
click at [660, 123] on button "Create price [MEDICAL_DATA]" at bounding box center [667, 116] width 133 height 19
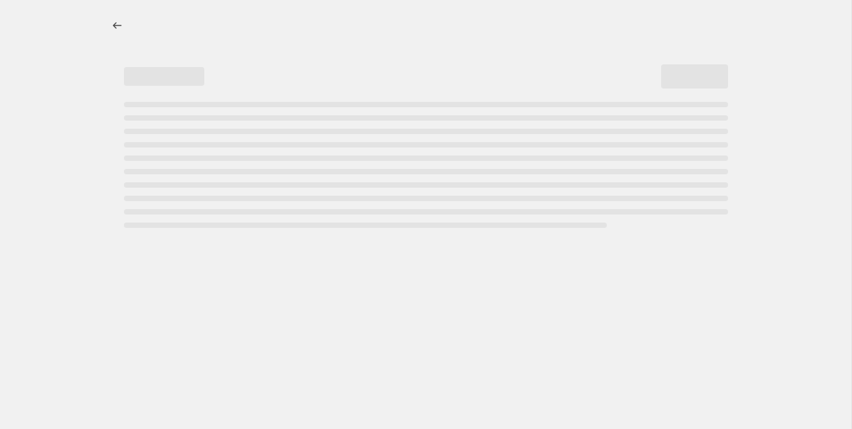
select select "percentage"
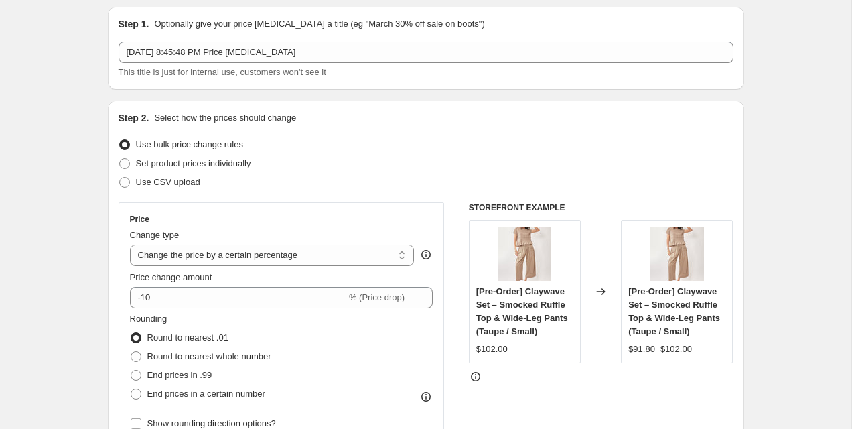
scroll to position [38, 0]
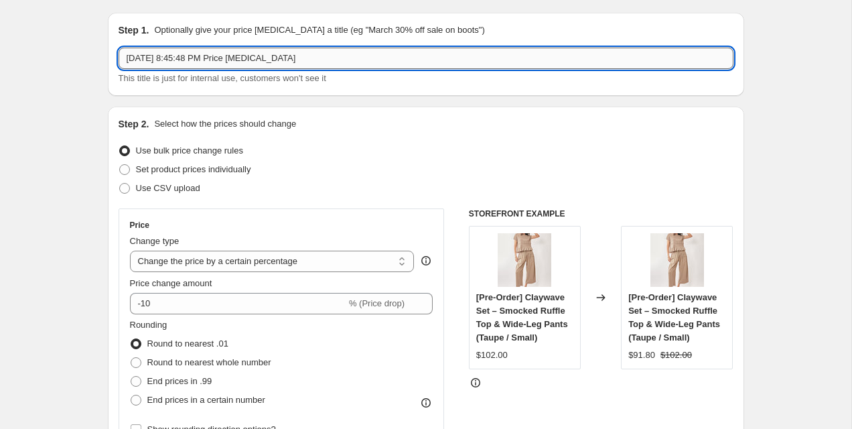
click at [389, 60] on input "[DATE] 8:45:48 PM Price [MEDICAL_DATA]" at bounding box center [426, 58] width 615 height 21
type input "[DATE] 8:45:48 PM Price [MEDICAL_DATA] (5% Increase)"
click at [410, 115] on div "Step 2. Select how the prices should change Use bulk price change rules Set pro…" at bounding box center [426, 342] width 636 height 470
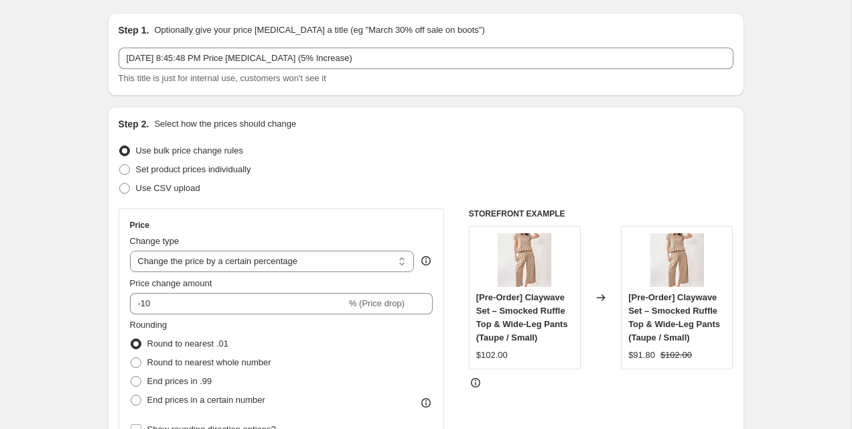
scroll to position [117, 0]
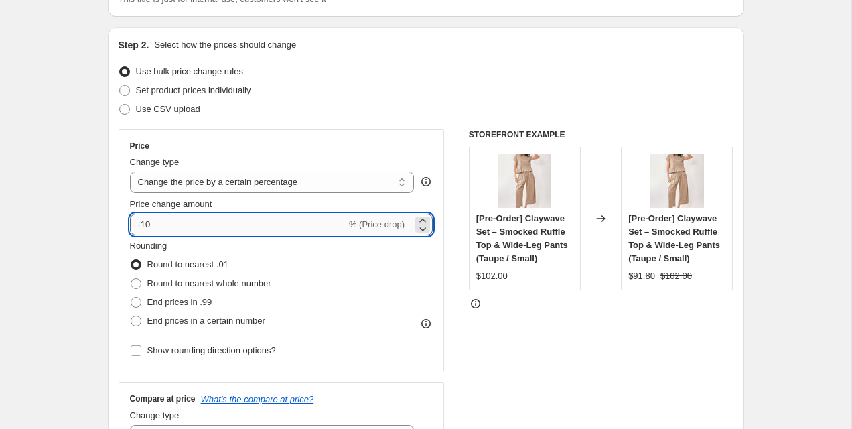
click at [279, 224] on input "-10" at bounding box center [238, 224] width 216 height 21
type input "5"
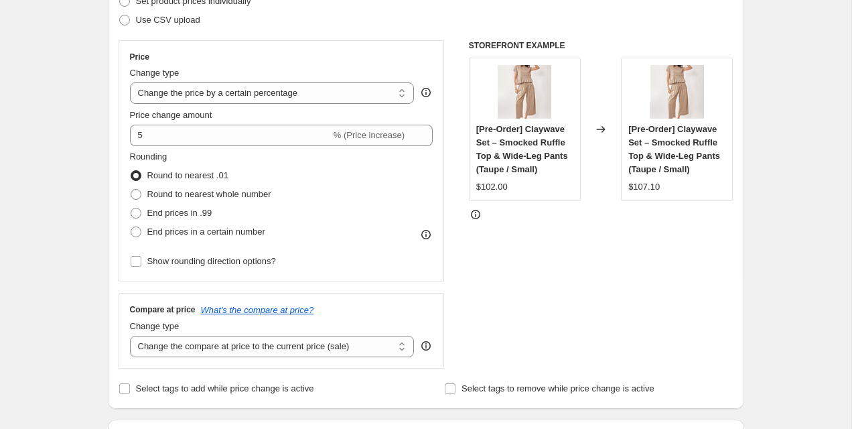
scroll to position [214, 0]
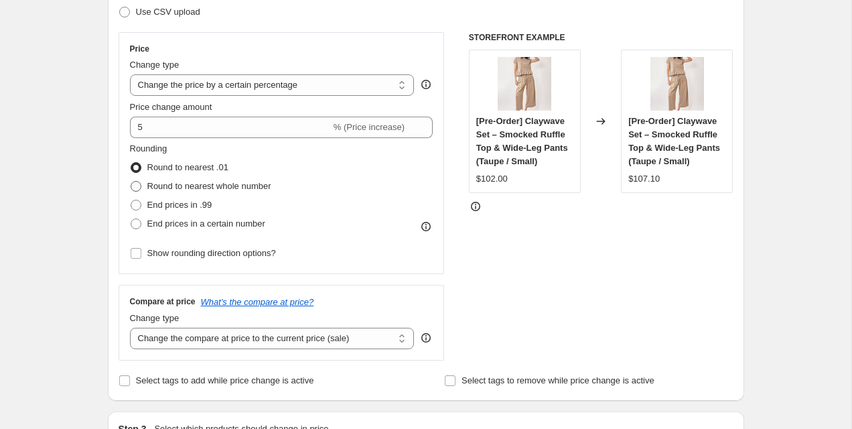
click at [212, 184] on span "Round to nearest whole number" at bounding box center [209, 186] width 124 height 10
click at [131, 182] on input "Round to nearest whole number" at bounding box center [131, 181] width 1 height 1
radio input "true"
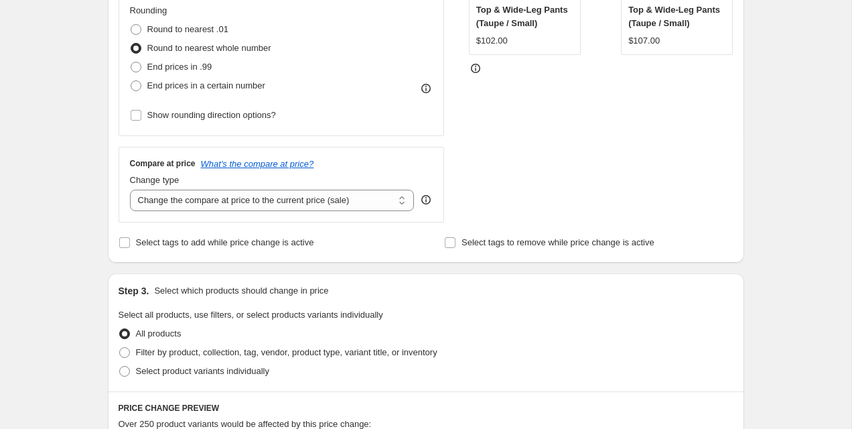
scroll to position [378, 0]
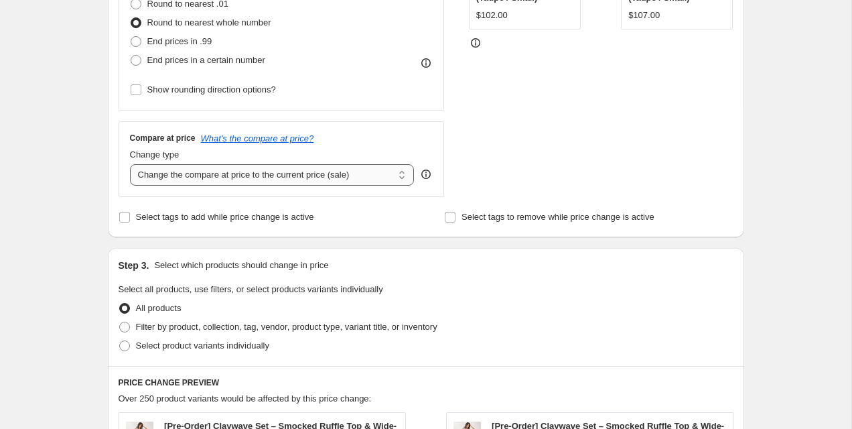
click at [267, 176] on select "Change the compare at price to the current price (sale) Change the compare at p…" at bounding box center [272, 174] width 285 height 21
select select "remove"
click at [77, 245] on div "Create new price [MEDICAL_DATA]. This page is ready Create new price [MEDICAL_D…" at bounding box center [425, 302] width 851 height 1361
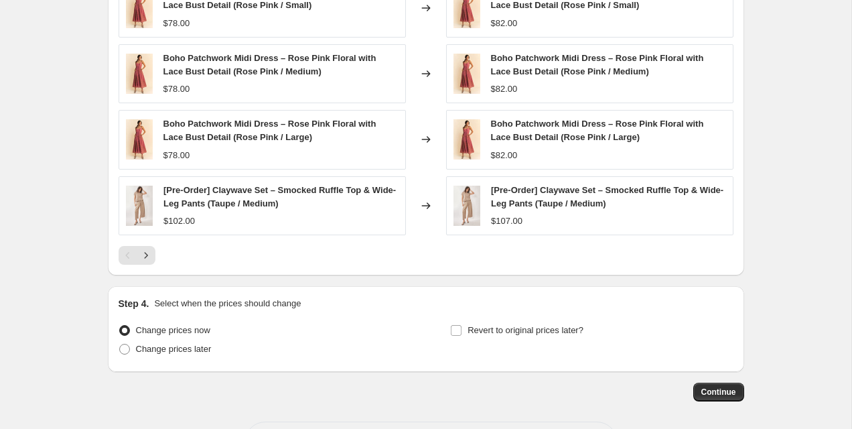
scroll to position [932, 0]
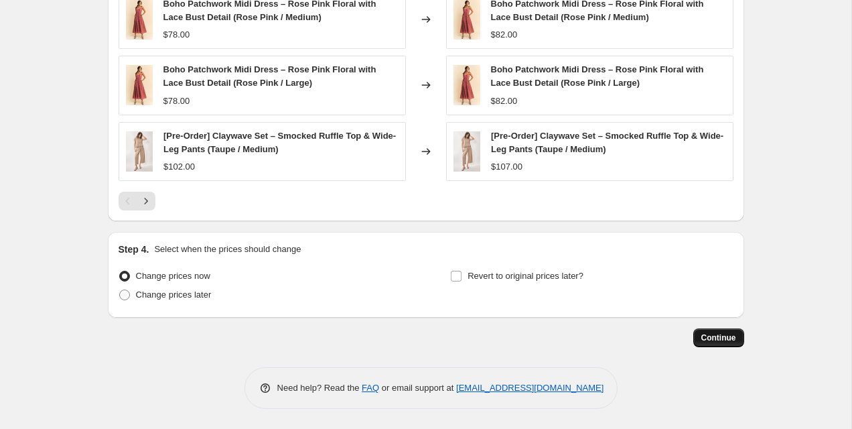
click at [715, 342] on span "Continue" at bounding box center [718, 337] width 35 height 11
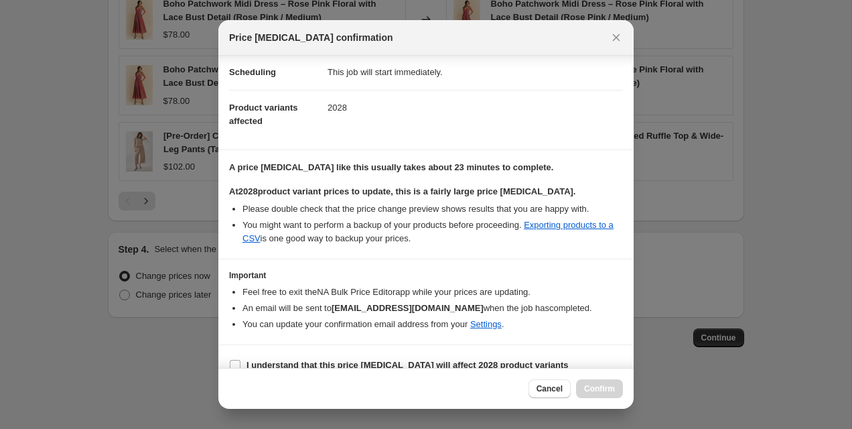
scroll to position [127, 0]
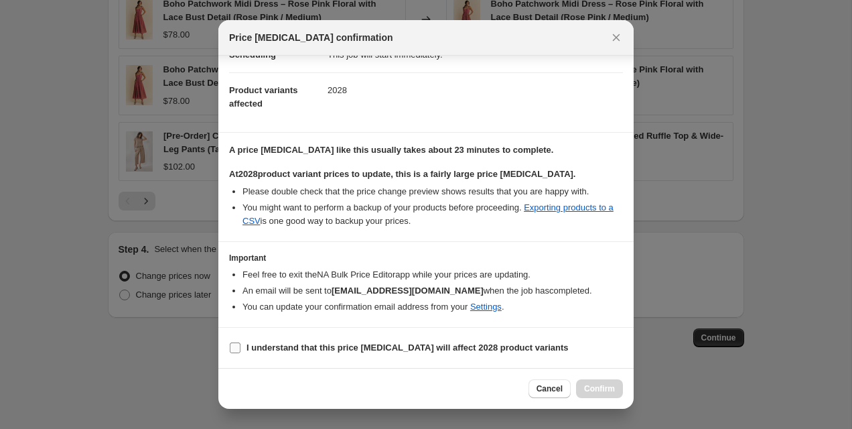
click at [438, 351] on b "I understand that this price [MEDICAL_DATA] will affect 2028 product variants" at bounding box center [408, 347] width 322 height 10
click at [240, 351] on input "I understand that this price [MEDICAL_DATA] will affect 2028 product variants" at bounding box center [235, 347] width 11 height 11
checkbox input "true"
click at [610, 387] on span "Confirm" at bounding box center [599, 388] width 31 height 11
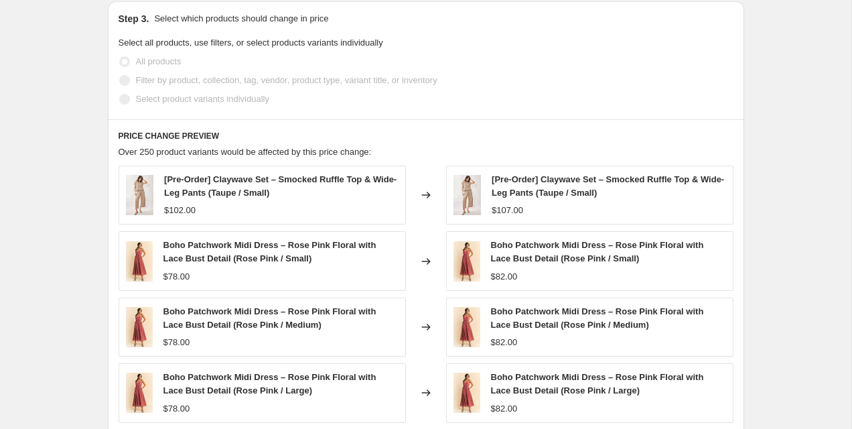
scroll to position [999, 0]
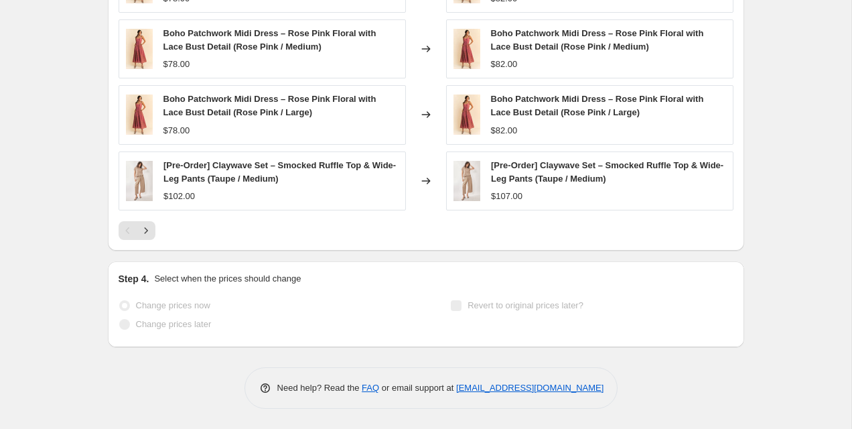
select select "percentage"
select select "remove"
